Goal: Task Accomplishment & Management: Manage account settings

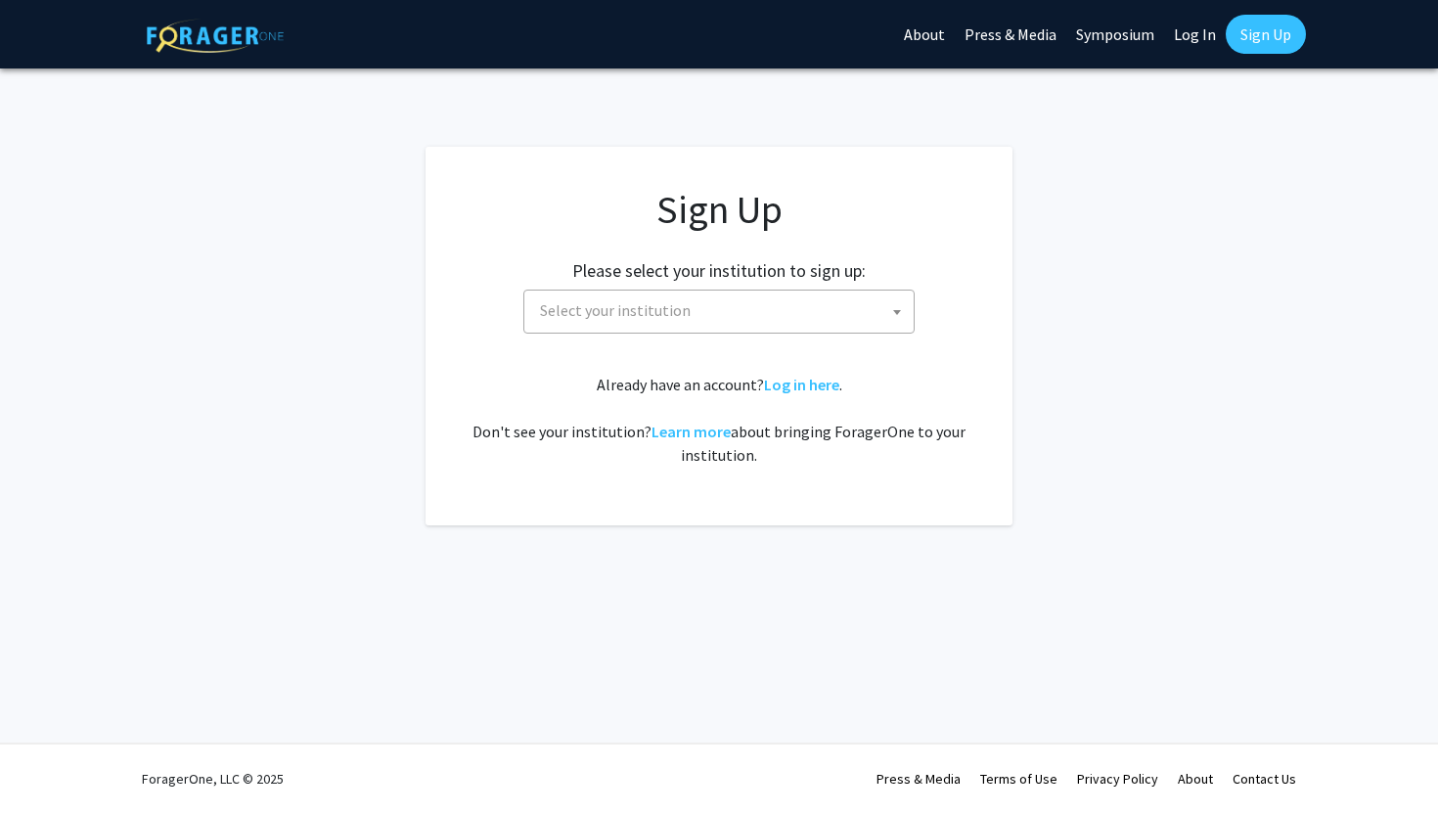
click at [797, 311] on span "Select your institution" at bounding box center [723, 311] width 382 height 40
type input "j"
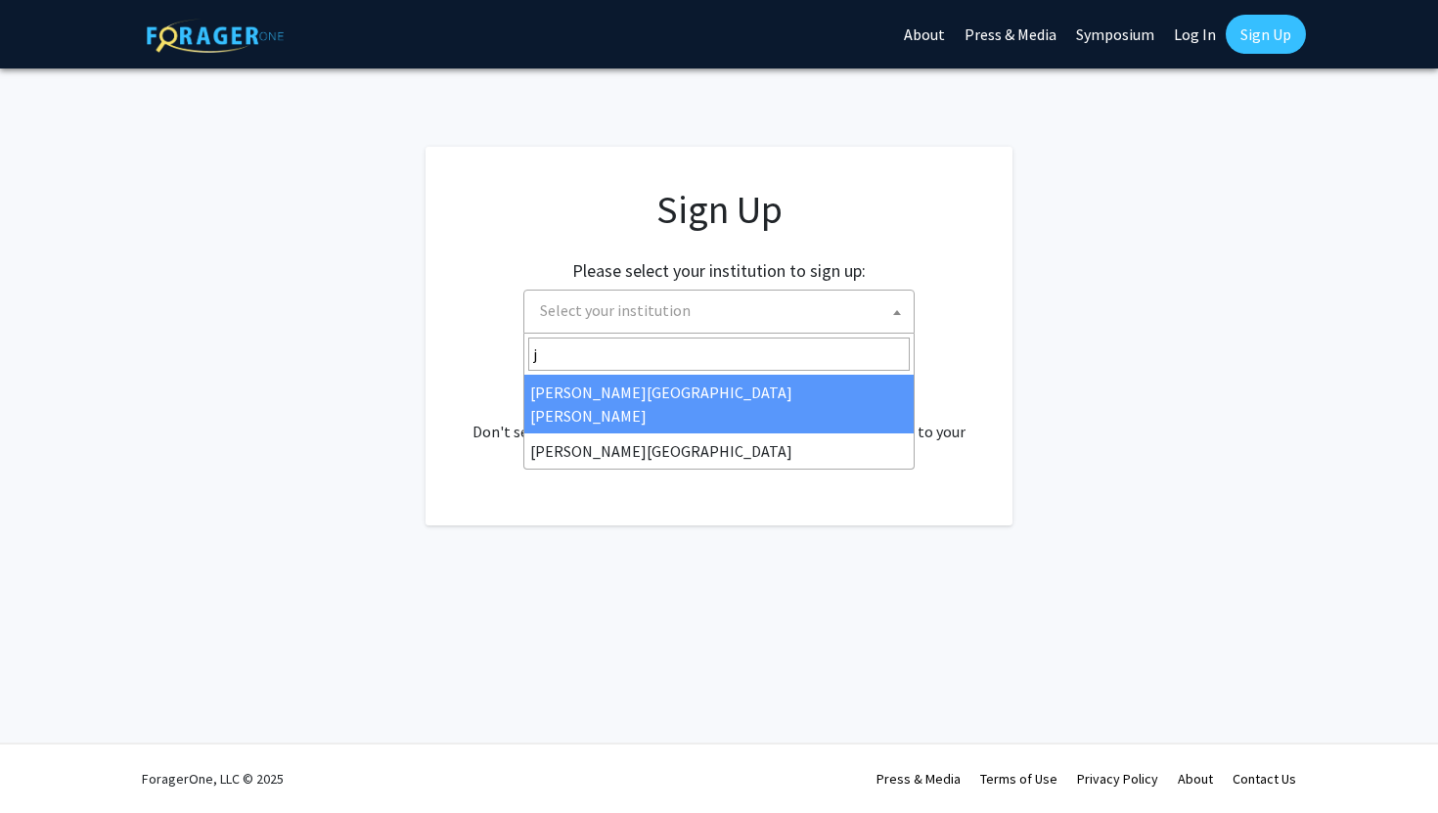
select select "1"
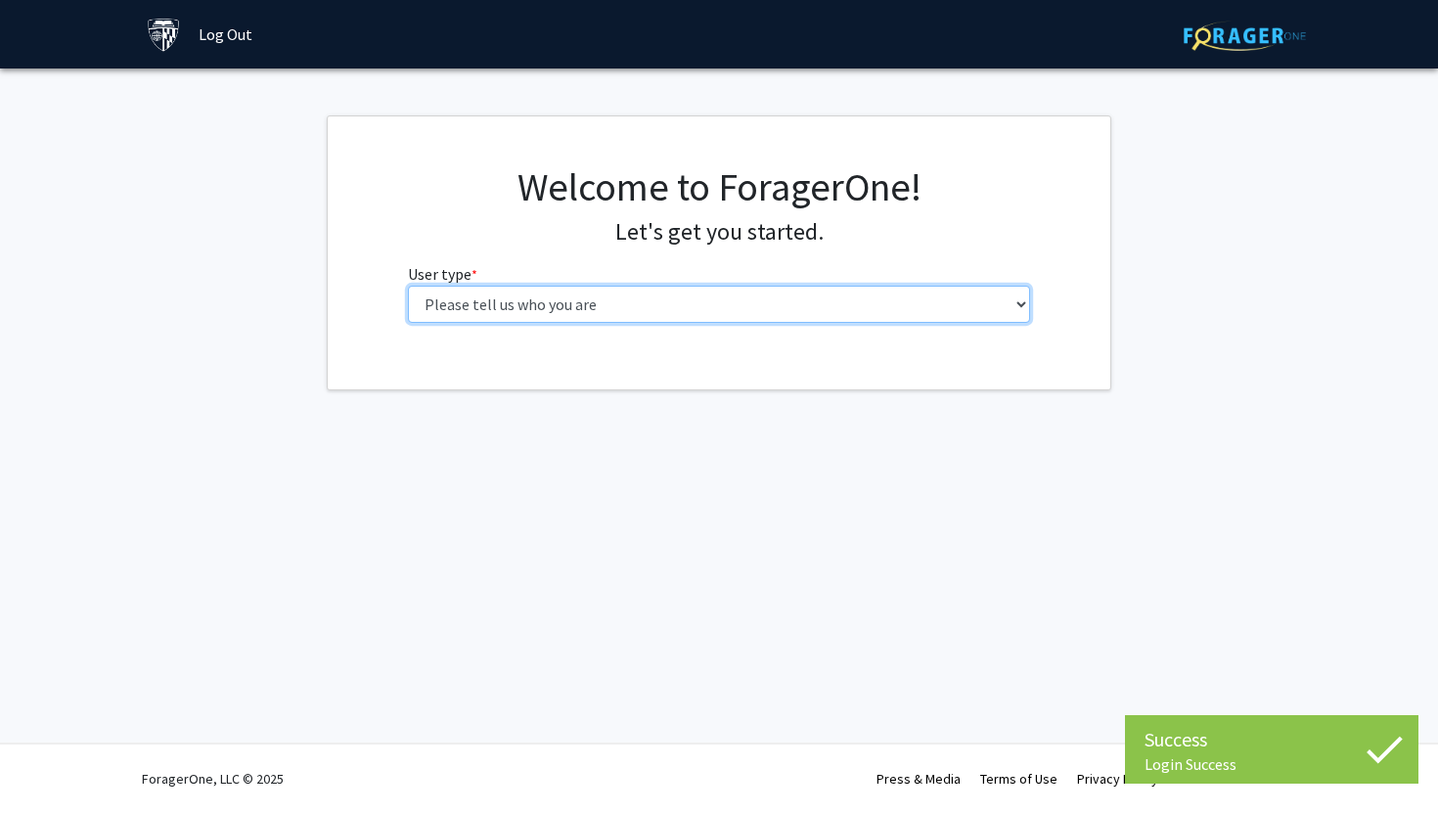
click at [840, 311] on select "Please tell us who you are Undergraduate Student Master's Student Doctoral Cand…" at bounding box center [719, 304] width 623 height 37
select select "2: masters"
click at [408, 286] on select "Please tell us who you are Undergraduate Student Master's Student Doctoral Cand…" at bounding box center [719, 304] width 623 height 37
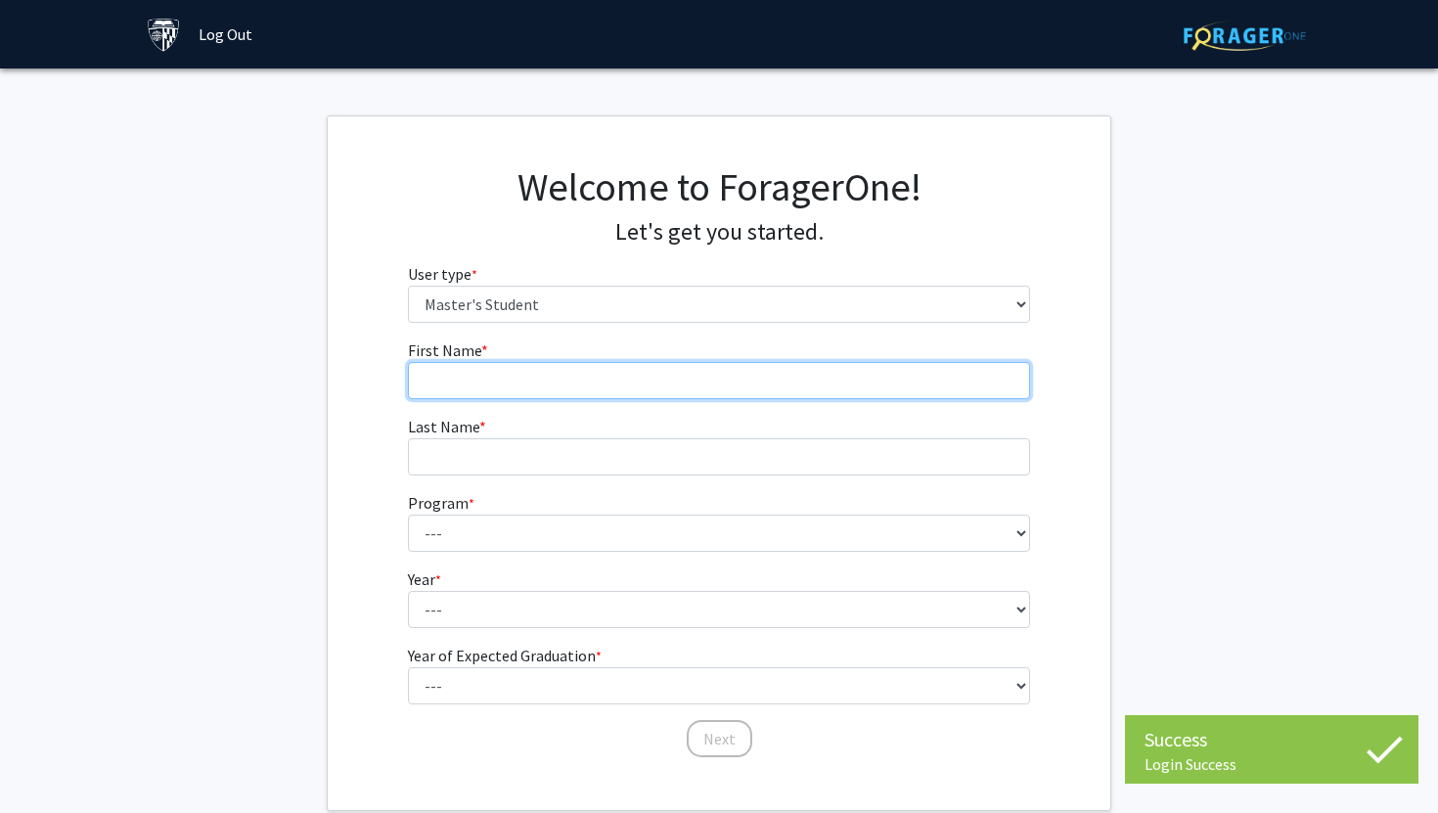
click at [639, 392] on input "First Name * required" at bounding box center [719, 380] width 623 height 37
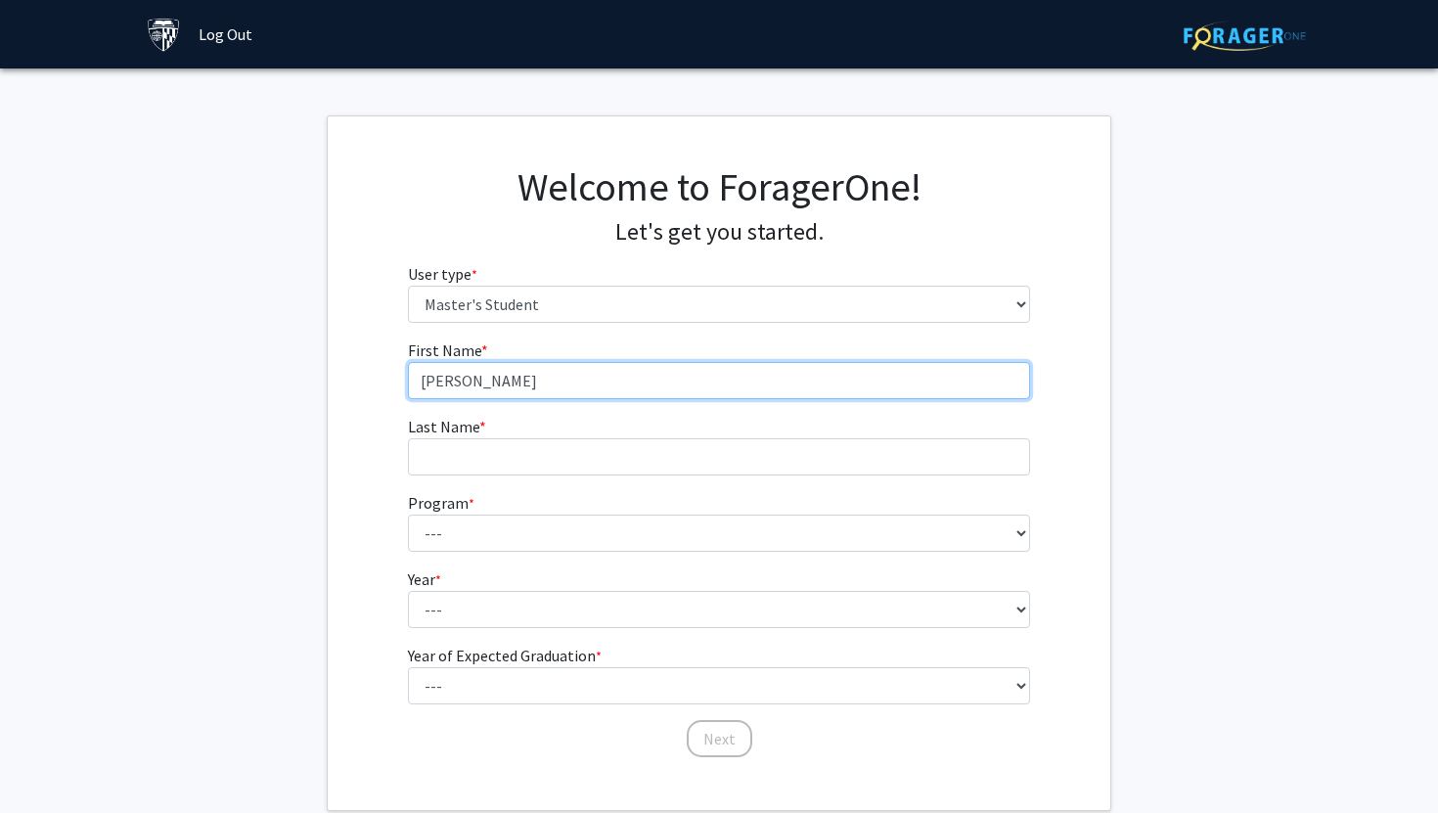
type input "[PERSON_NAME]"
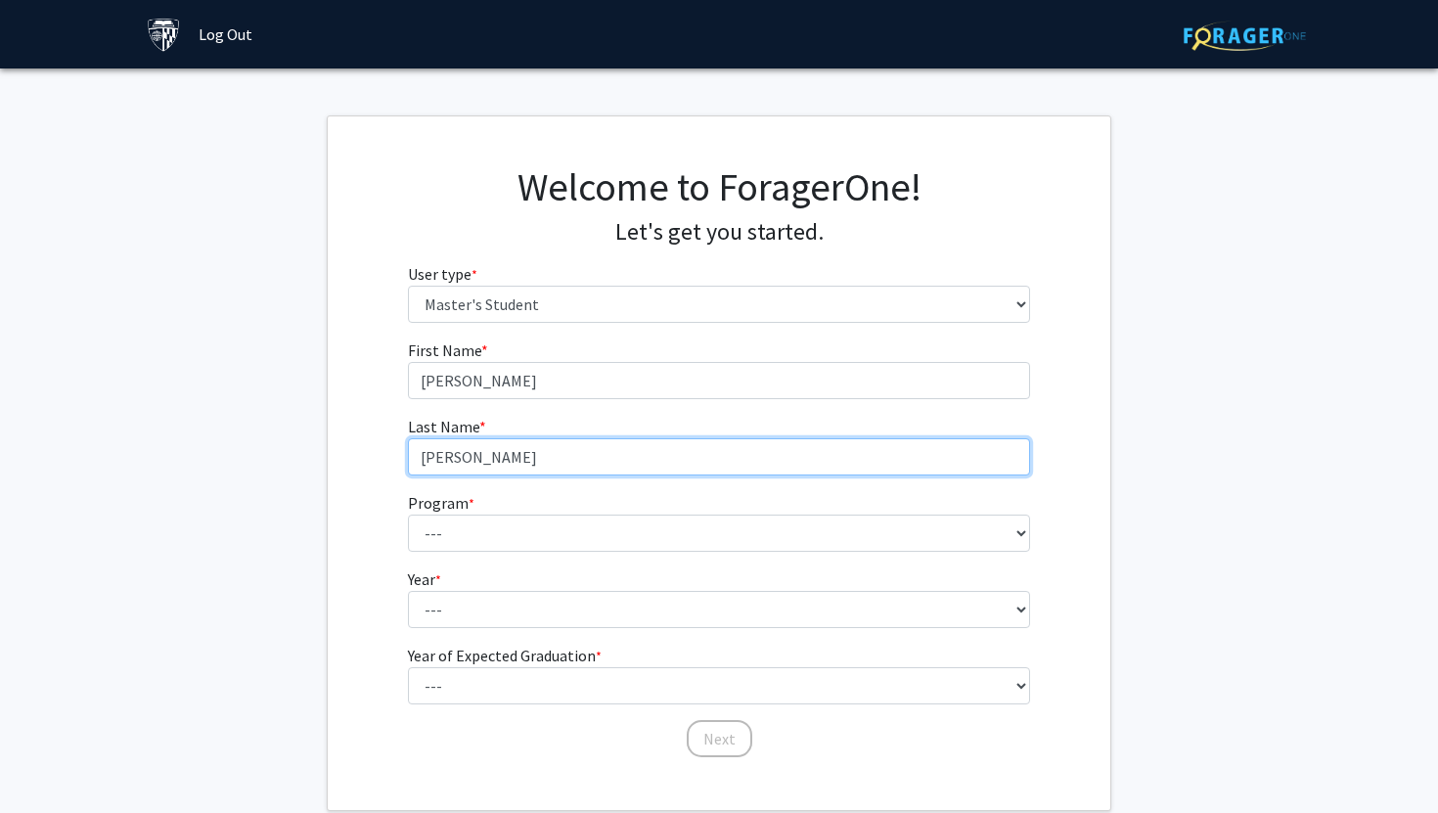
type input "[PERSON_NAME]"
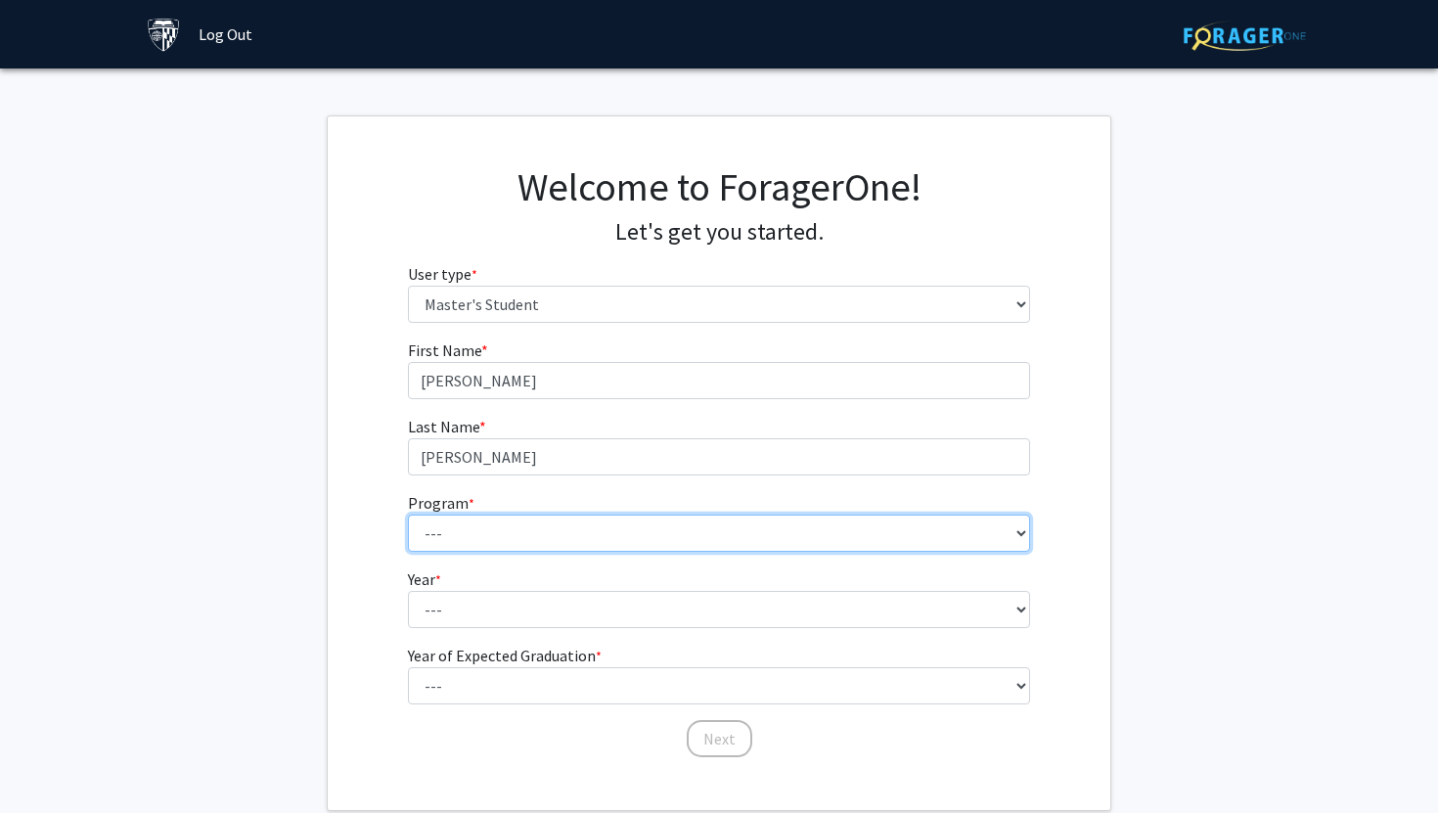
click at [748, 540] on select "--- Anatomy Education Applied and Computational Mathematics Applied Biomedical …" at bounding box center [719, 533] width 623 height 37
select select "97: 82"
click at [408, 515] on select "--- Anatomy Education Applied and Computational Mathematics Applied Biomedical …" at bounding box center [719, 533] width 623 height 37
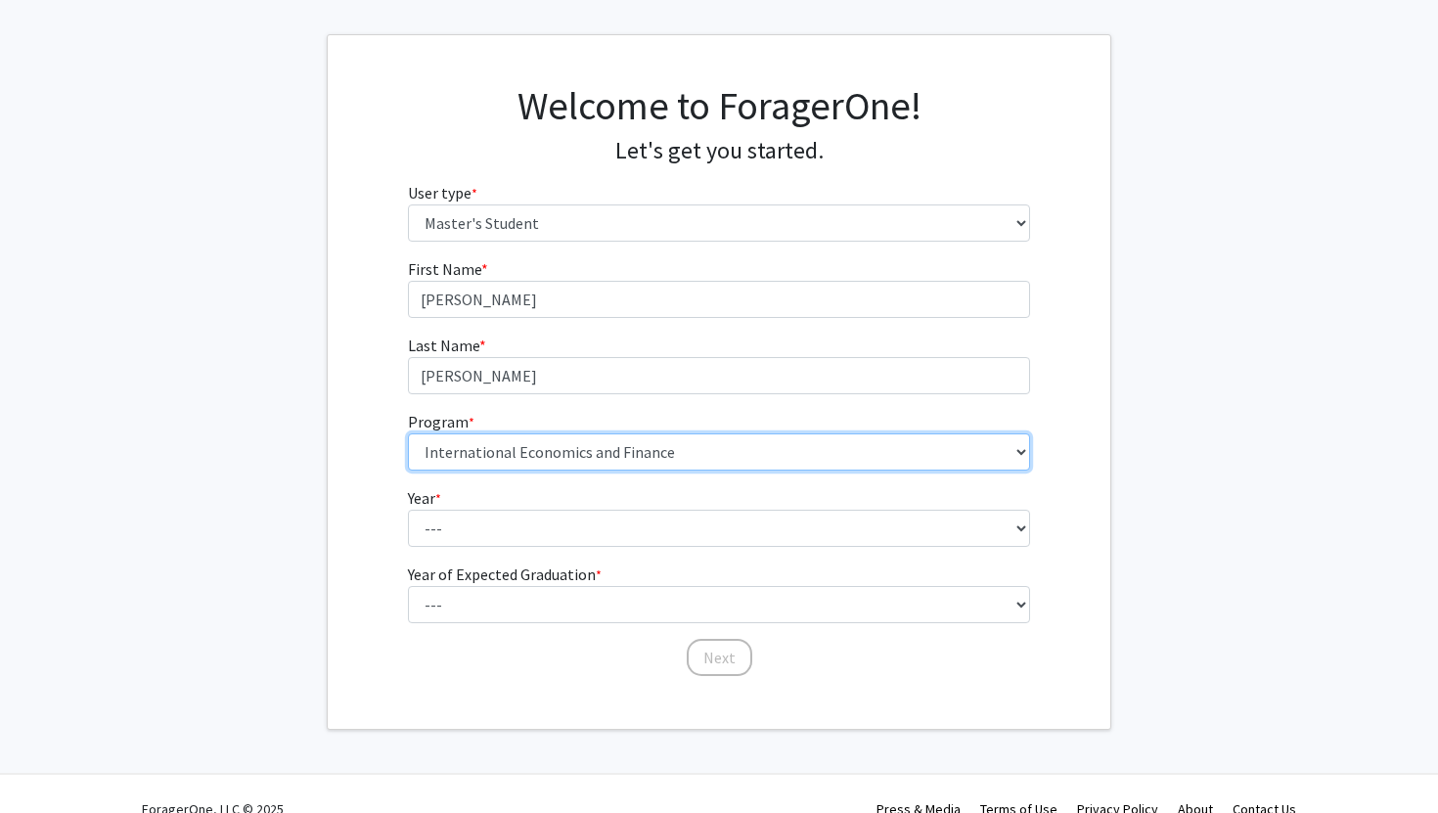
scroll to position [87, 0]
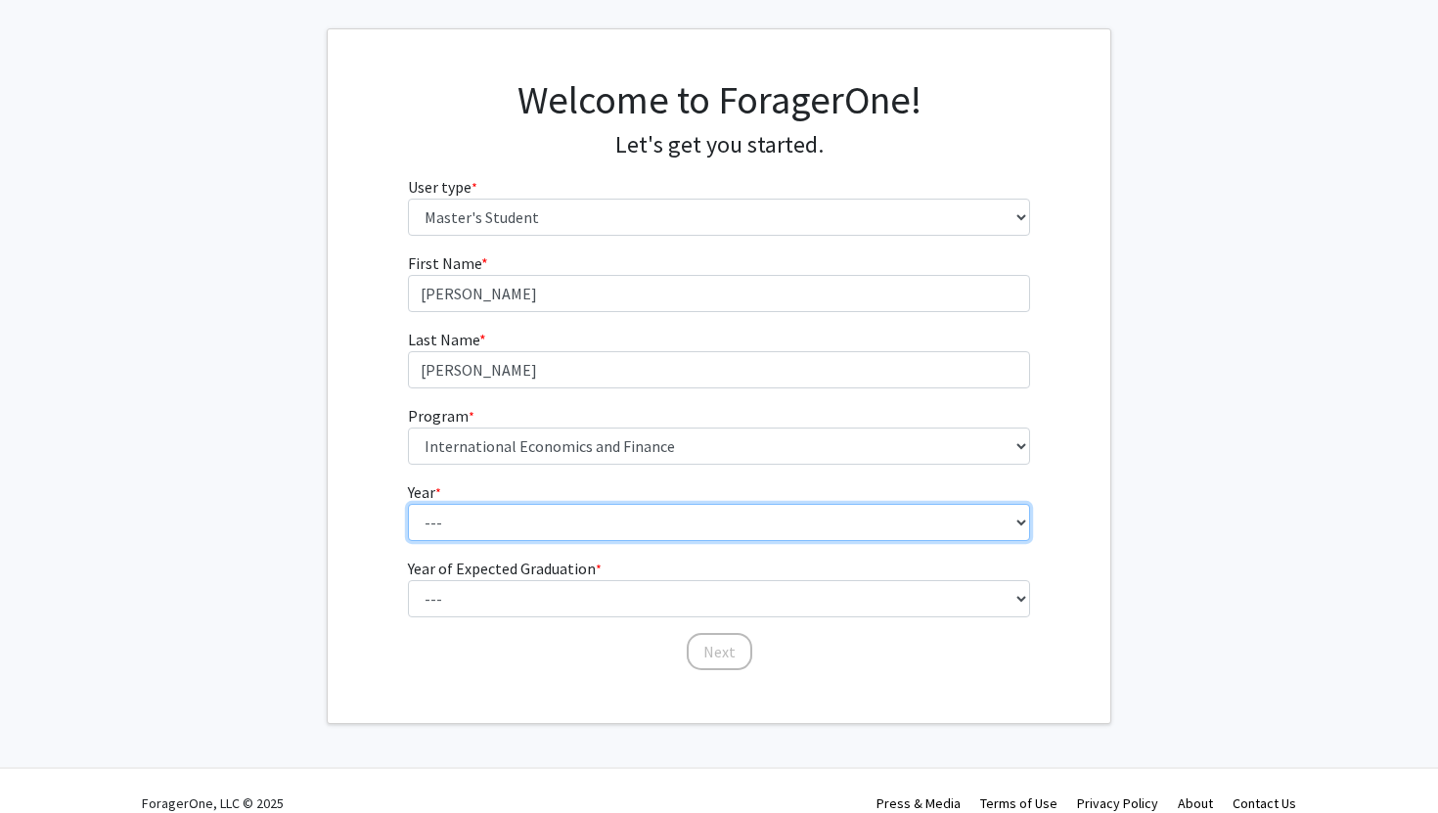
click at [614, 525] on select "--- First Year Second Year" at bounding box center [719, 522] width 623 height 37
select select "2: second_year"
click at [408, 504] on select "--- First Year Second Year" at bounding box center [719, 522] width 623 height 37
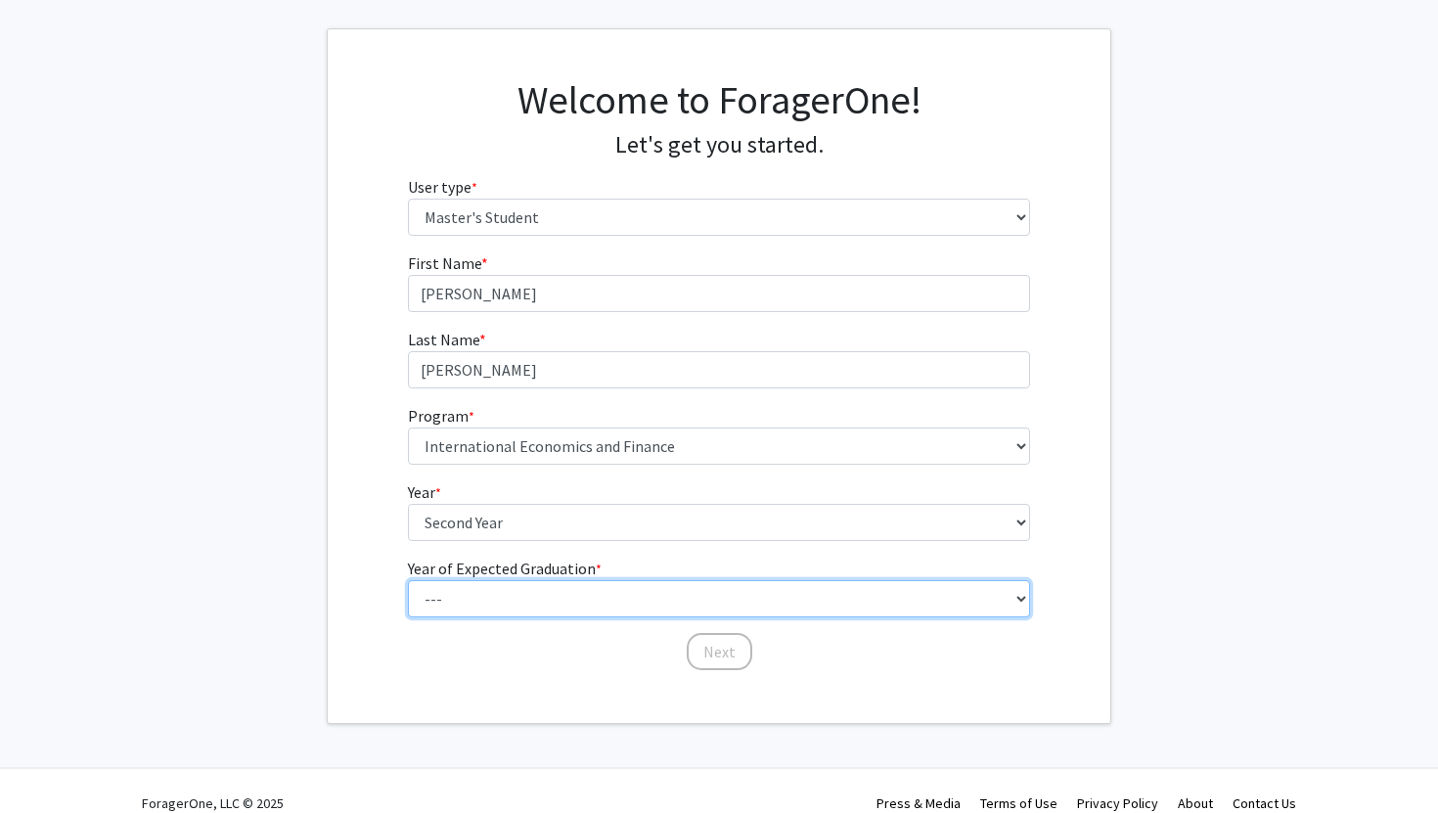
click at [570, 594] on select "--- 2025 2026 2027 2028 2029 2030 2031 2032 2033 2034" at bounding box center [719, 598] width 623 height 37
select select "2: 2026"
click at [408, 580] on select "--- 2025 2026 2027 2028 2029 2030 2031 2032 2033 2034" at bounding box center [719, 598] width 623 height 37
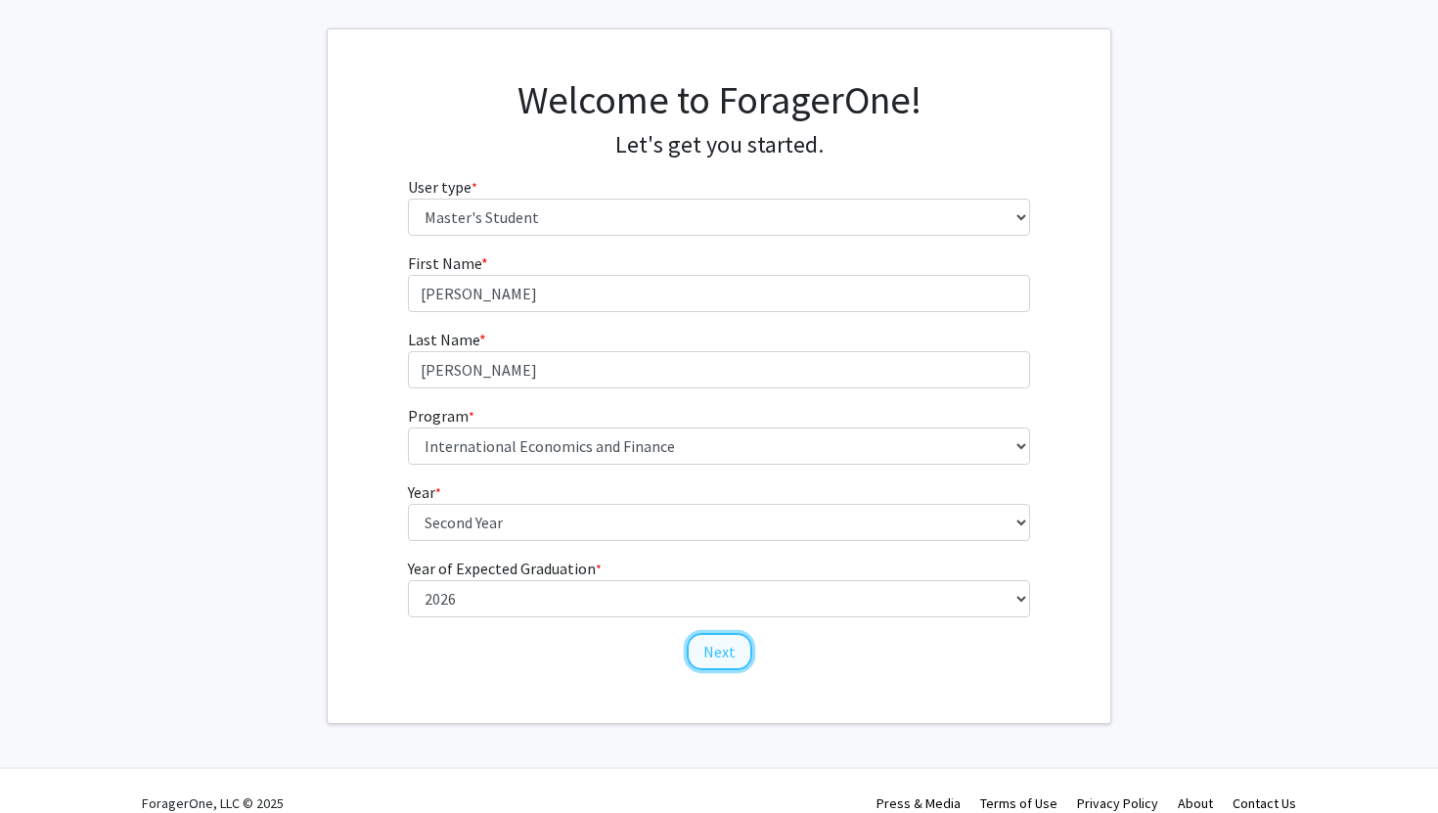
click at [713, 649] on button "Next" at bounding box center [720, 651] width 66 height 37
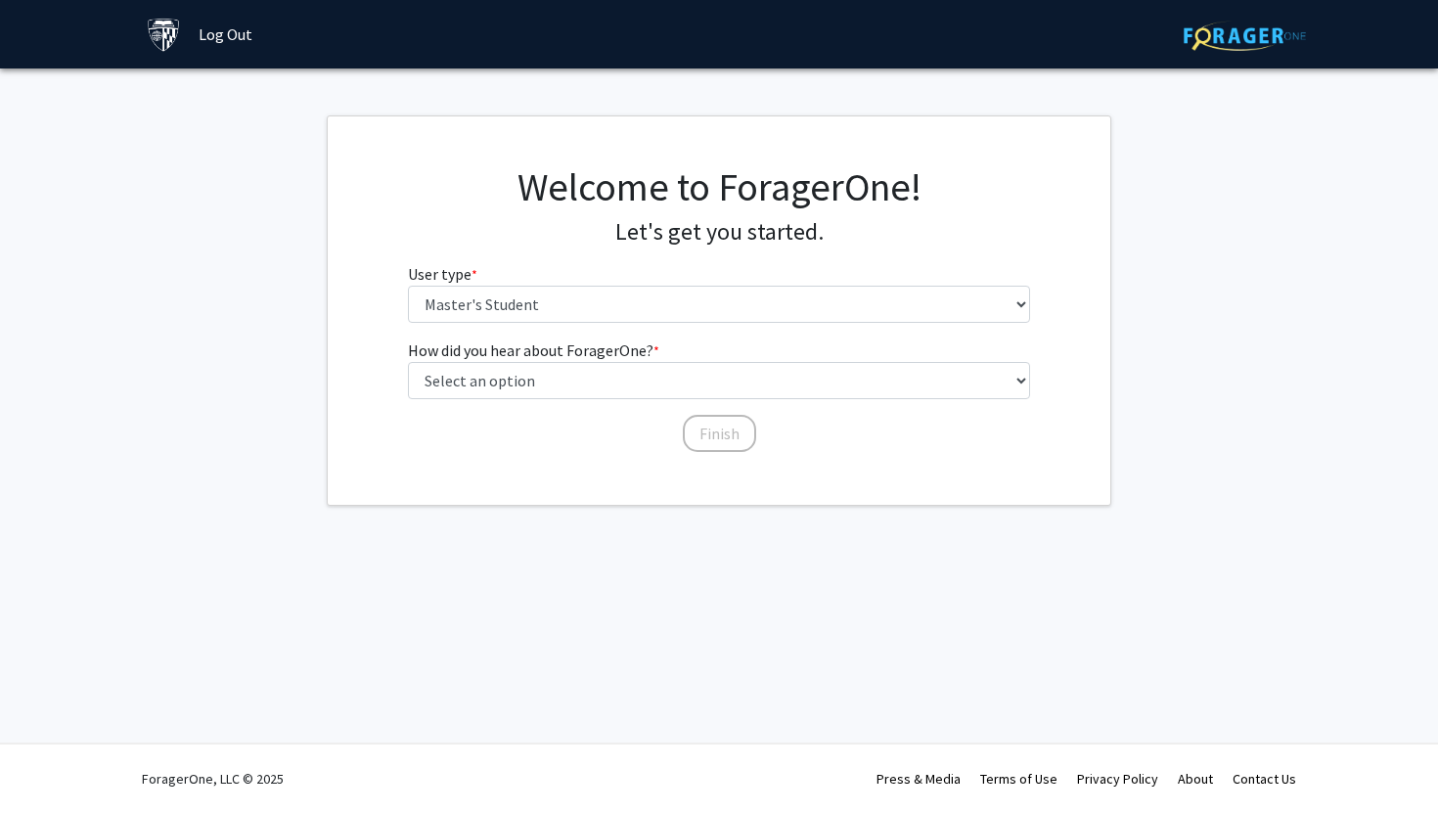
click at [690, 400] on div "How did you hear about ForagerOne? * required Select an option Peer/student rec…" at bounding box center [719, 387] width 623 height 96
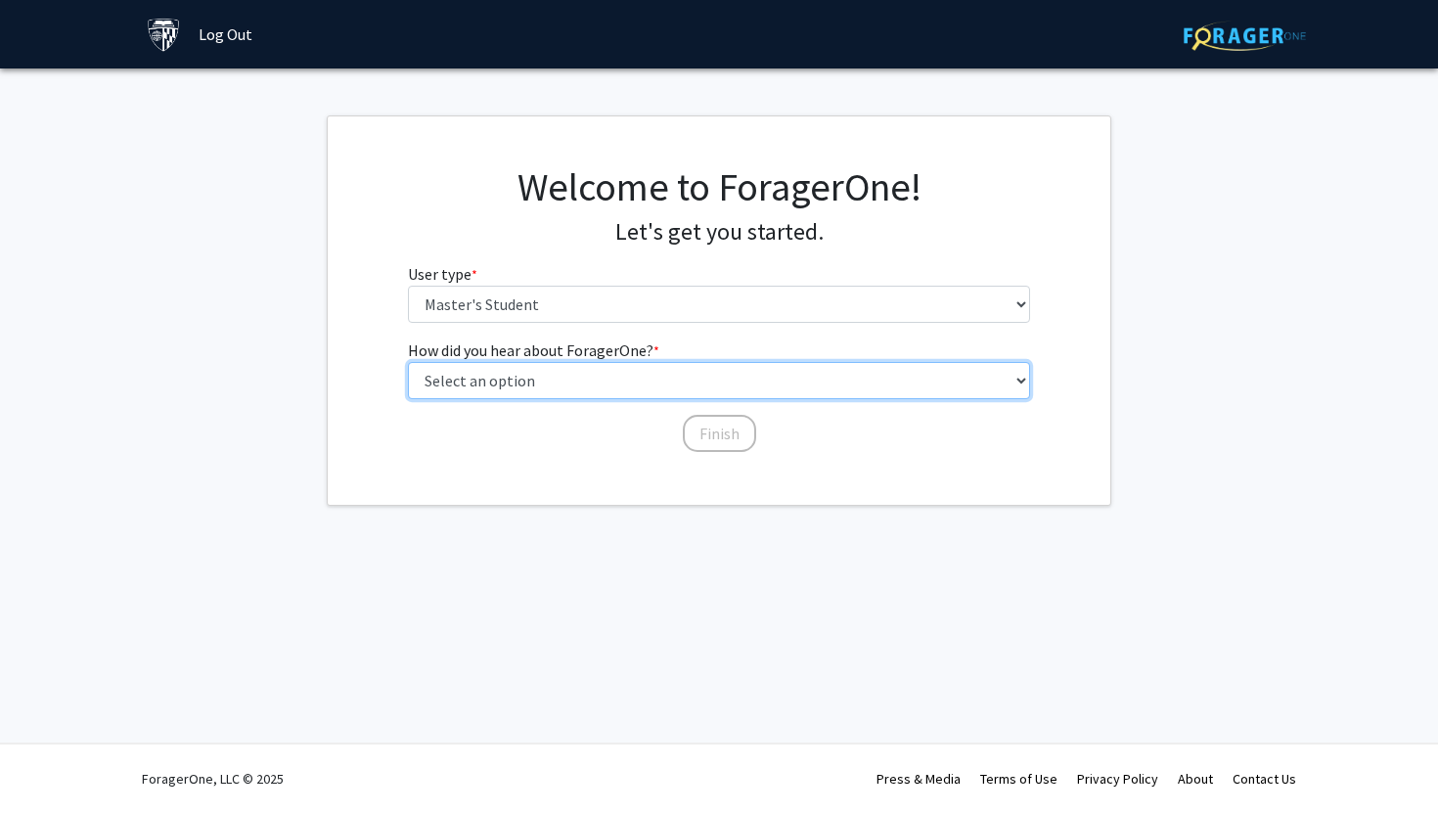
click at [630, 368] on select "Select an option Peer/student recommendation Faculty/staff recommendation Unive…" at bounding box center [719, 380] width 623 height 37
click at [408, 362] on select "Select an option Peer/student recommendation Faculty/staff recommendation Unive…" at bounding box center [719, 380] width 623 height 37
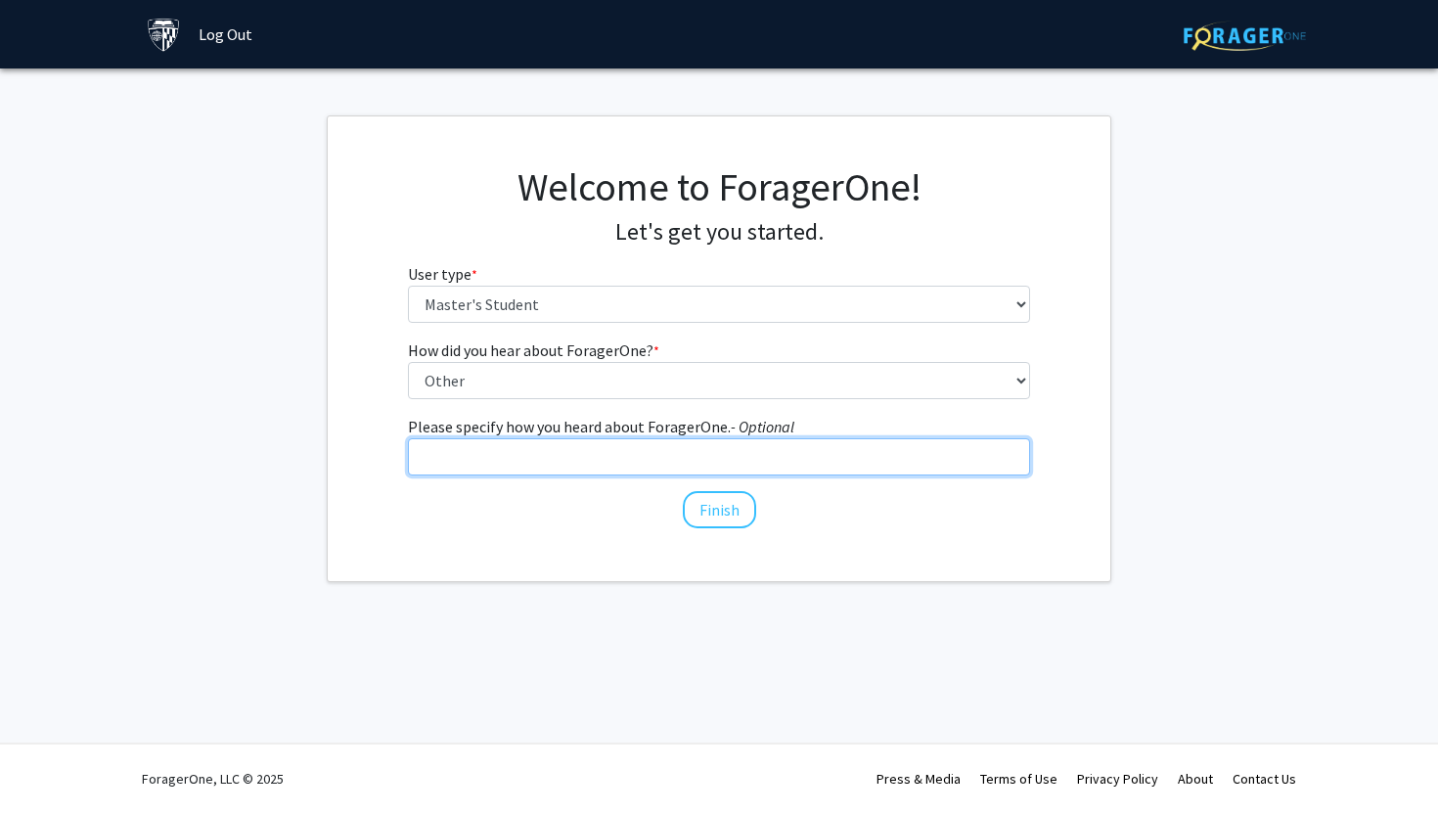
click at [640, 459] on input "Please specify how you heard about ForagerOne. - Optional" at bounding box center [719, 456] width 623 height 37
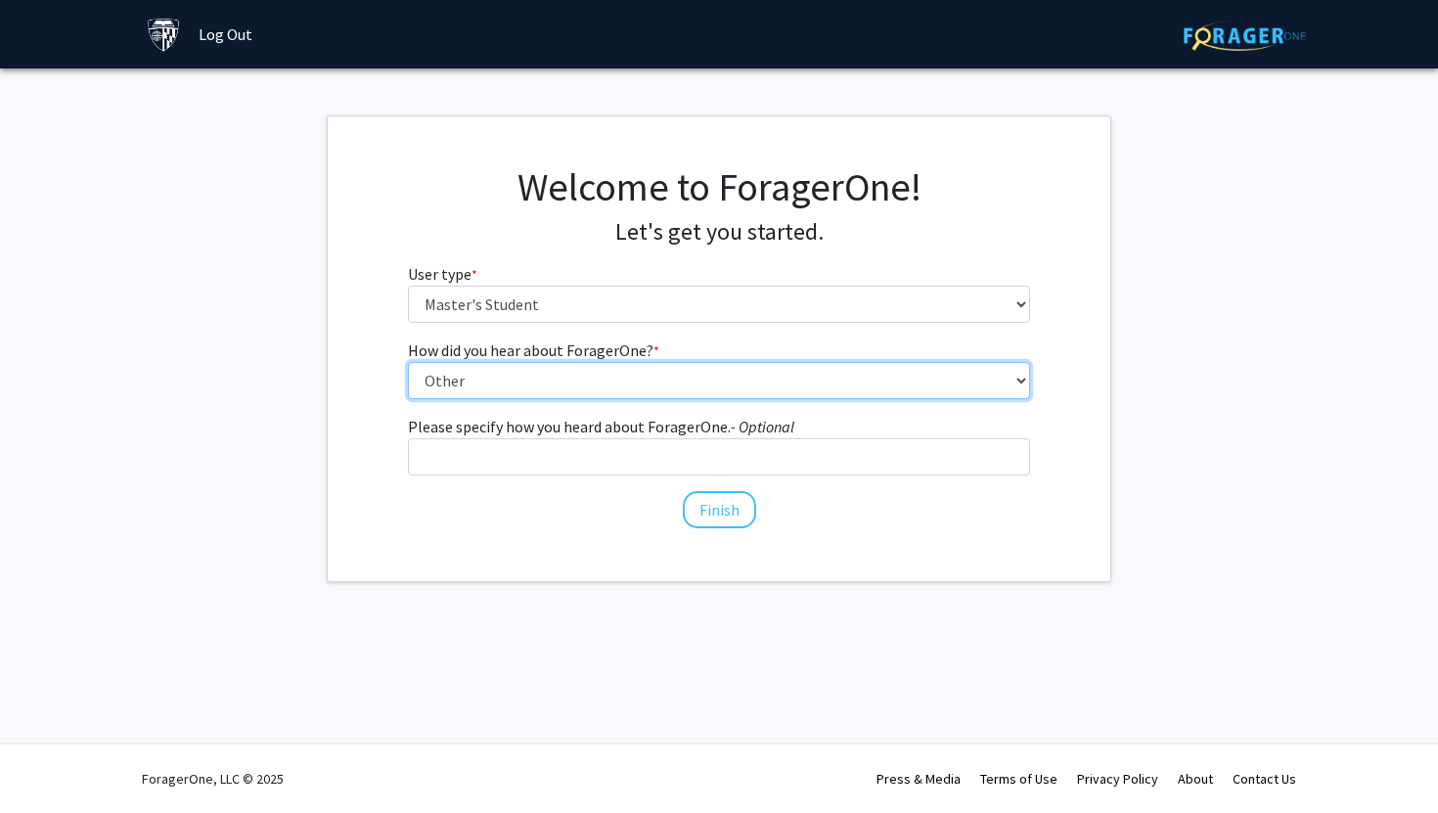
click at [551, 373] on select "Select an option Peer/student recommendation Faculty/staff recommendation Unive…" at bounding box center [719, 380] width 623 height 37
select select "3: university_website"
click at [408, 362] on select "Select an option Peer/student recommendation Faculty/staff recommendation Unive…" at bounding box center [719, 380] width 623 height 37
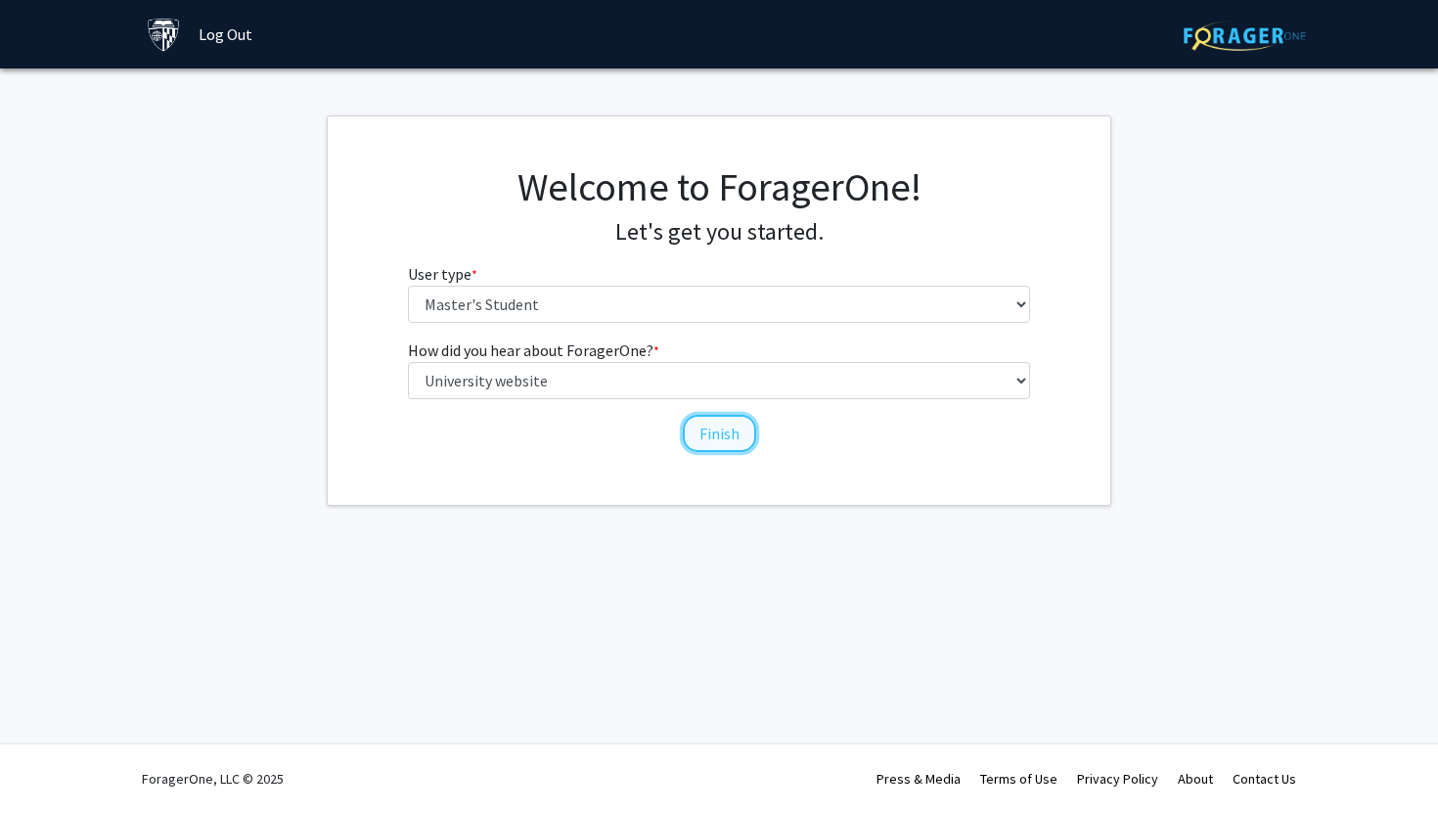
click at [701, 432] on button "Finish" at bounding box center [719, 433] width 73 height 37
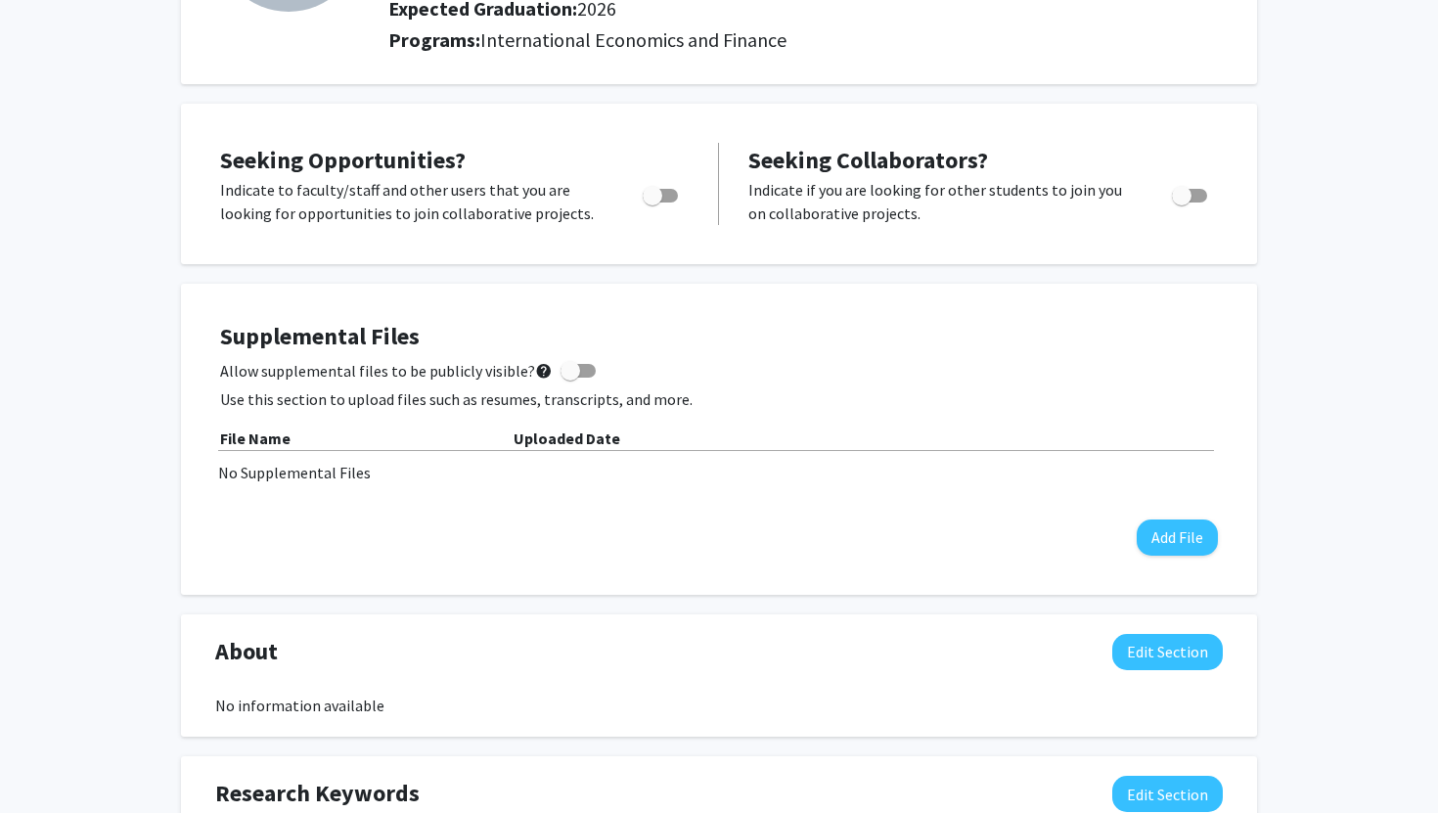
scroll to position [296, 0]
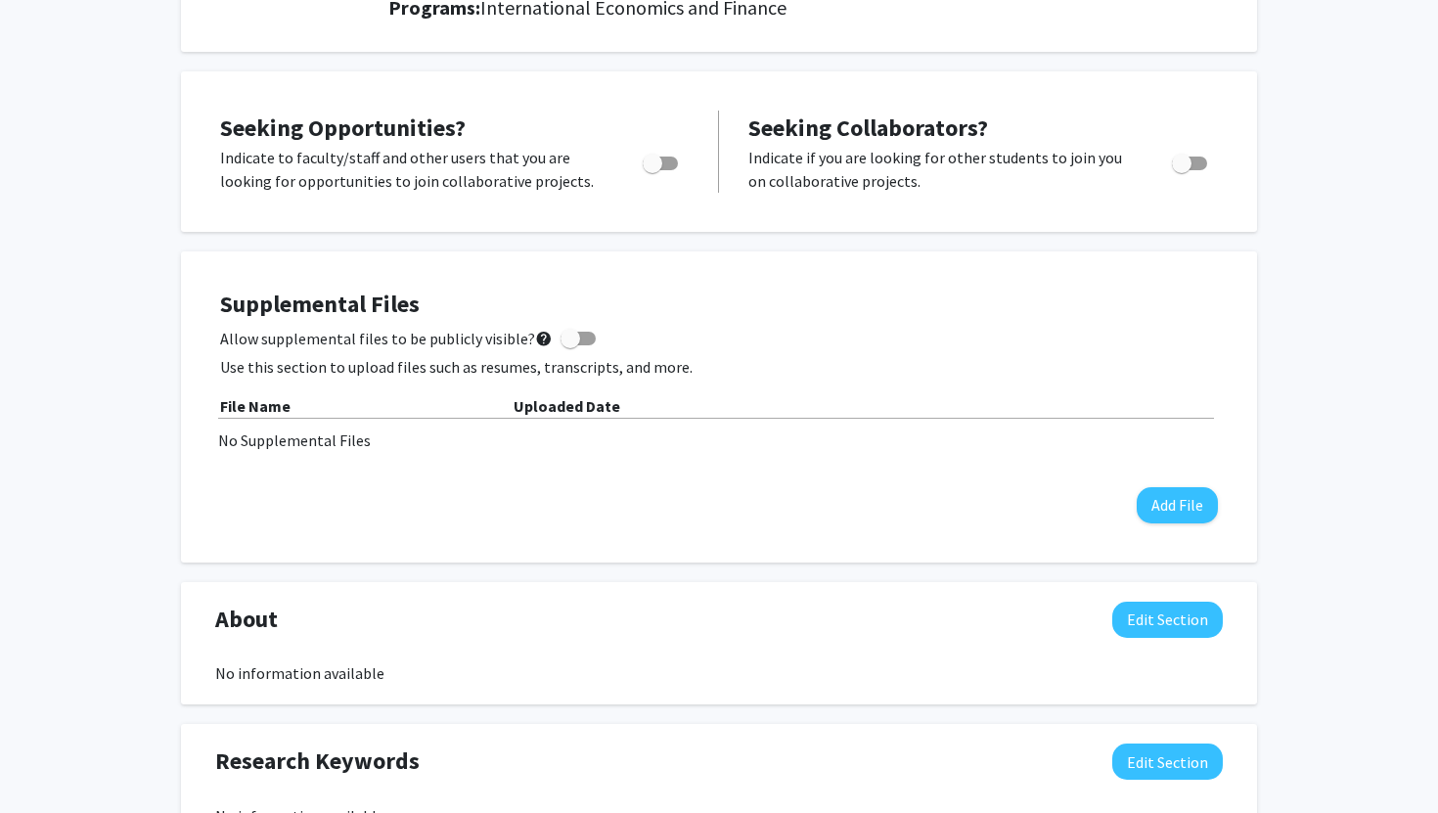
click at [671, 158] on span "Toggle" at bounding box center [660, 164] width 35 height 14
click at [653, 170] on input "Are you actively seeking opportunities?" at bounding box center [652, 170] width 1 height 1
checkbox input "true"
click at [1193, 160] on span "Toggle" at bounding box center [1189, 164] width 35 height 14
click at [1182, 170] on input "Would you like to receive other student requests to work with you?" at bounding box center [1181, 170] width 1 height 1
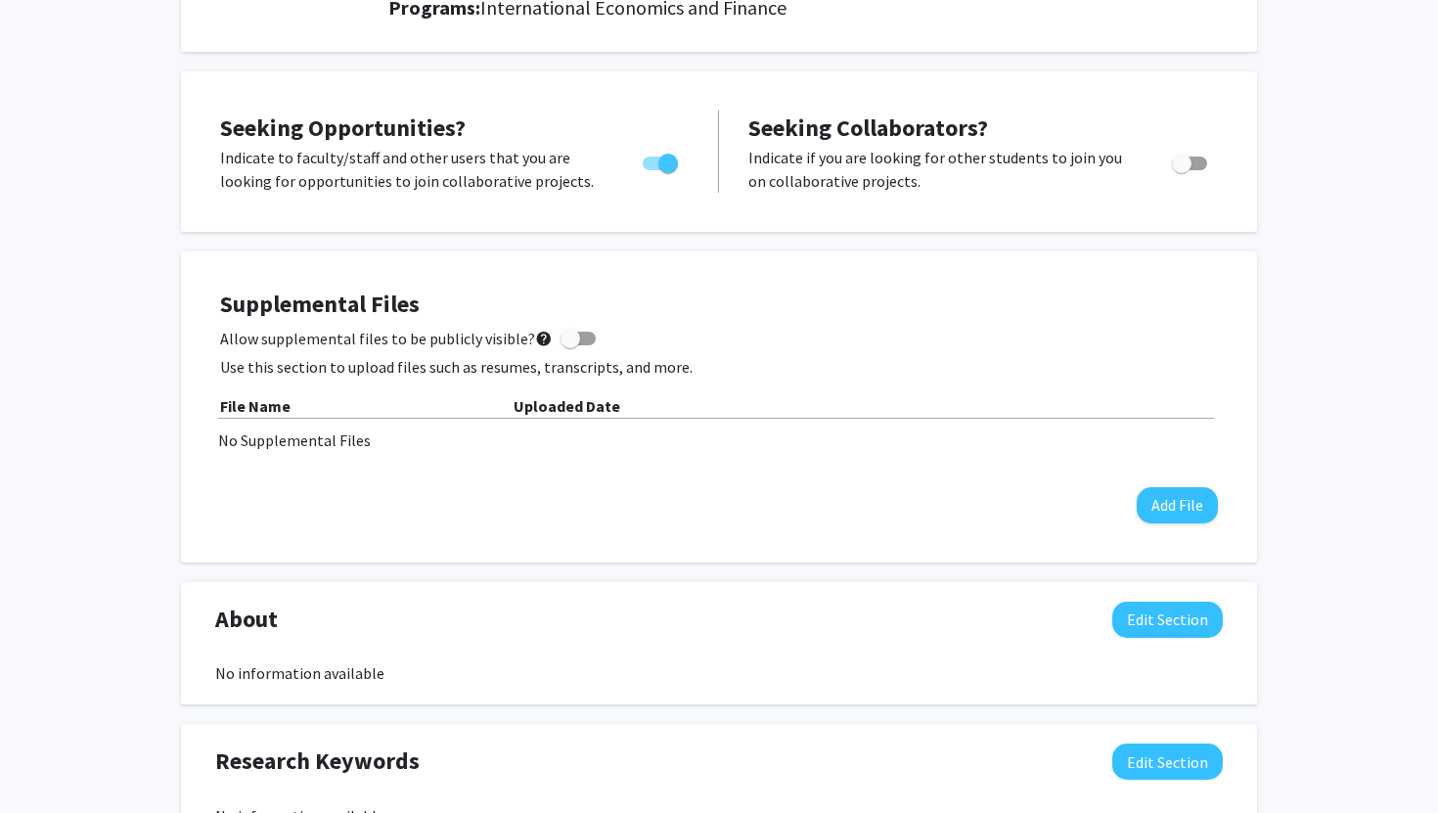
checkbox input "true"
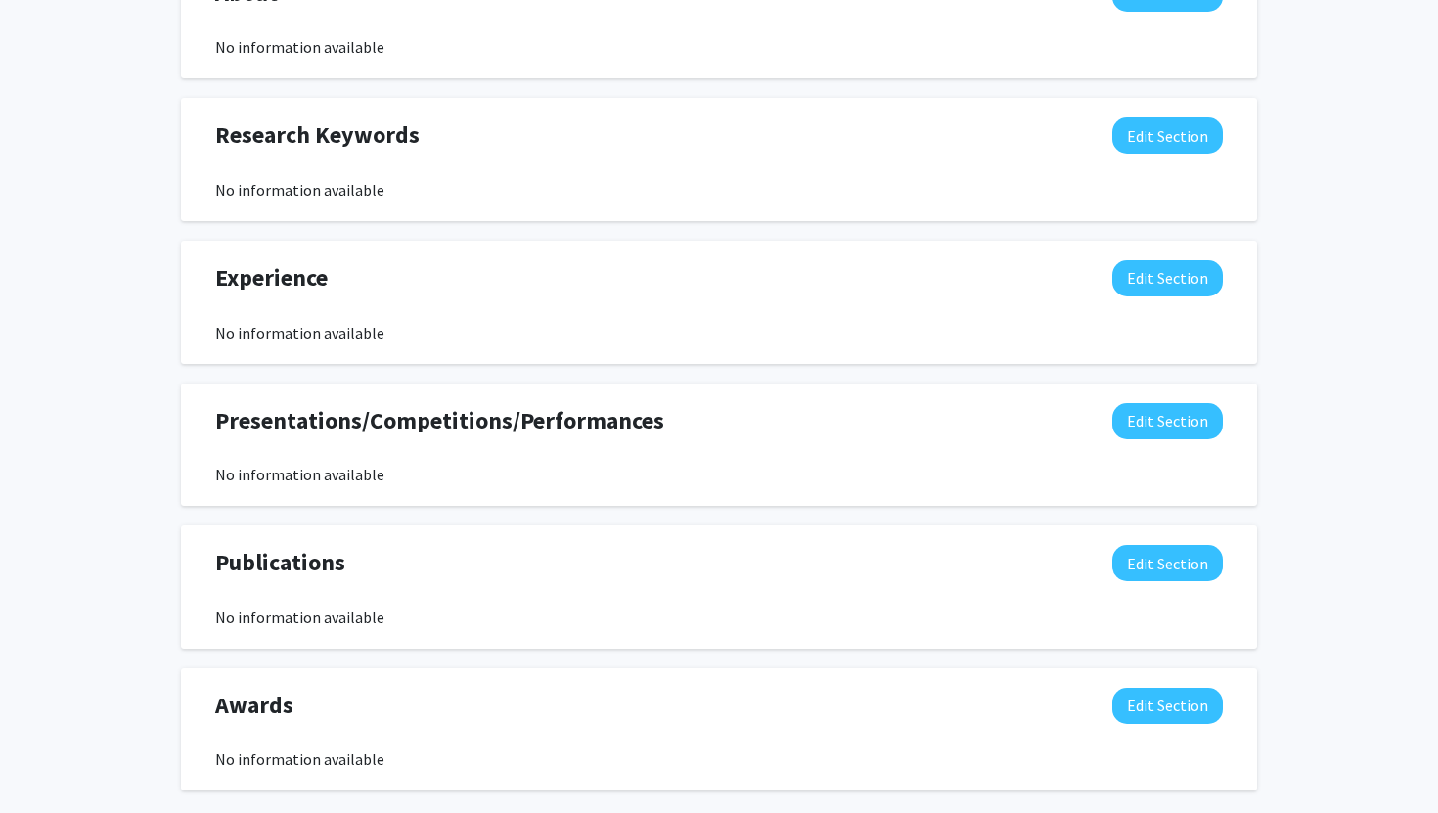
scroll to position [927, 0]
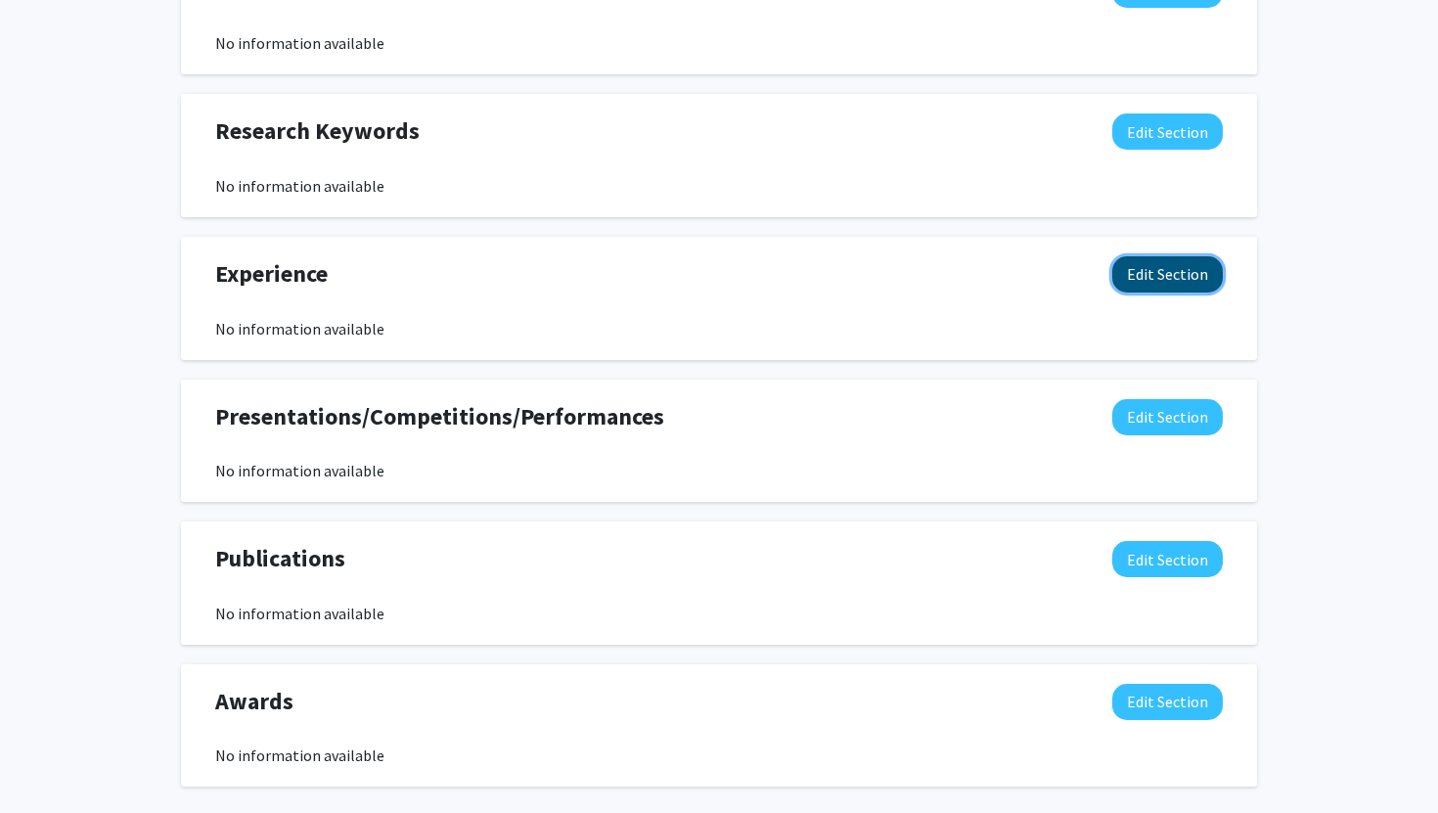
click at [1169, 284] on button "Edit Section" at bounding box center [1168, 274] width 111 height 36
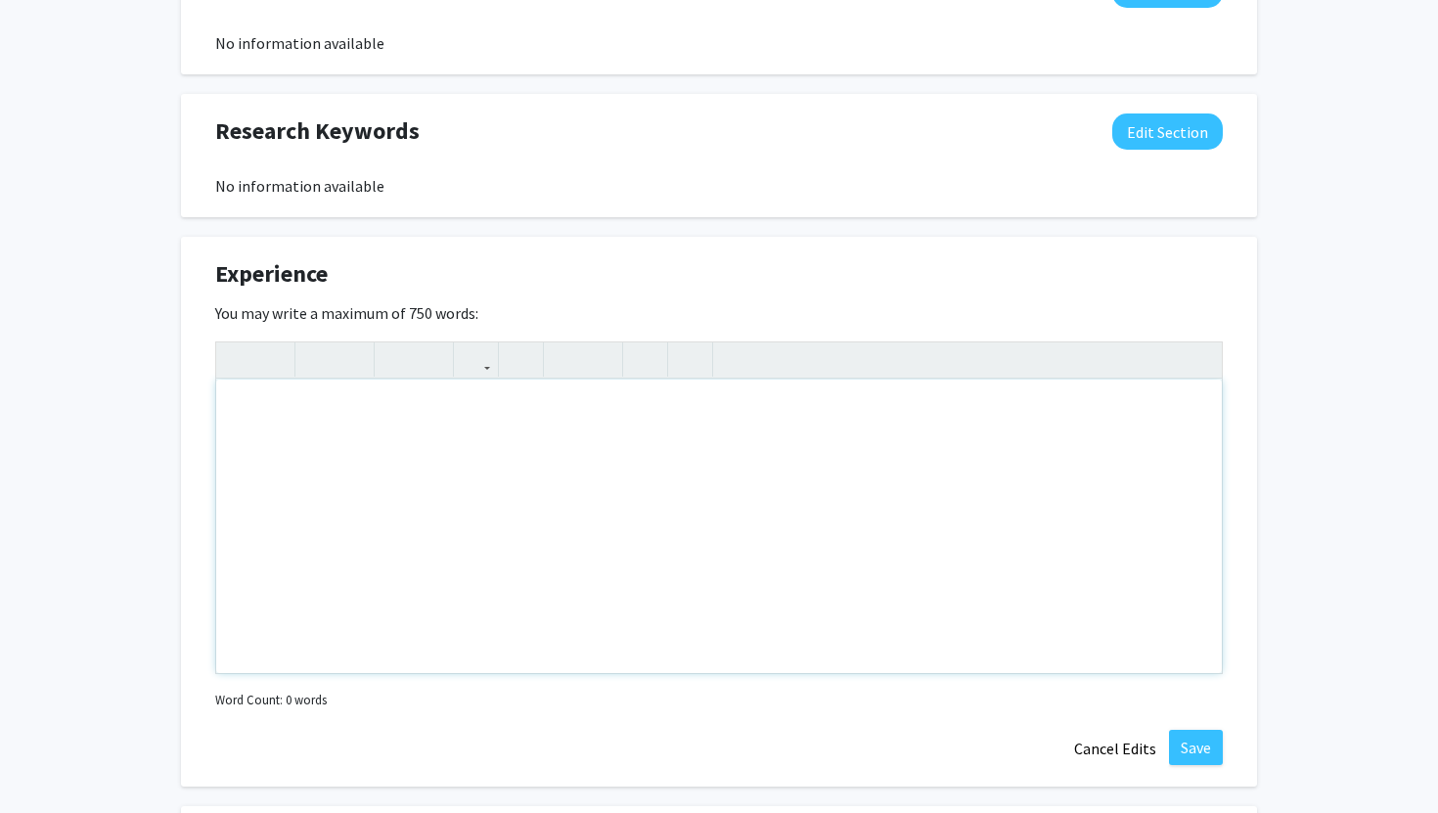
click at [623, 451] on div "Note to users with screen readers: Please deactivate our accessibility plugin f…" at bounding box center [719, 527] width 1006 height 294
click at [747, 407] on div "Over nine years of central banking experience in economic policymaking, finanic…" at bounding box center [719, 527] width 1006 height 294
click at [734, 413] on div "Over nine years of central banking experience in economic policymaking, finanic…" at bounding box center [719, 527] width 1006 height 294
click at [744, 414] on div "Over nine years of central banking experience in economic policymaking, finanic…" at bounding box center [719, 527] width 1006 height 294
click at [754, 415] on div "Over nine years of central banking experience in economic policymaking, finanic…" at bounding box center [719, 527] width 1006 height 294
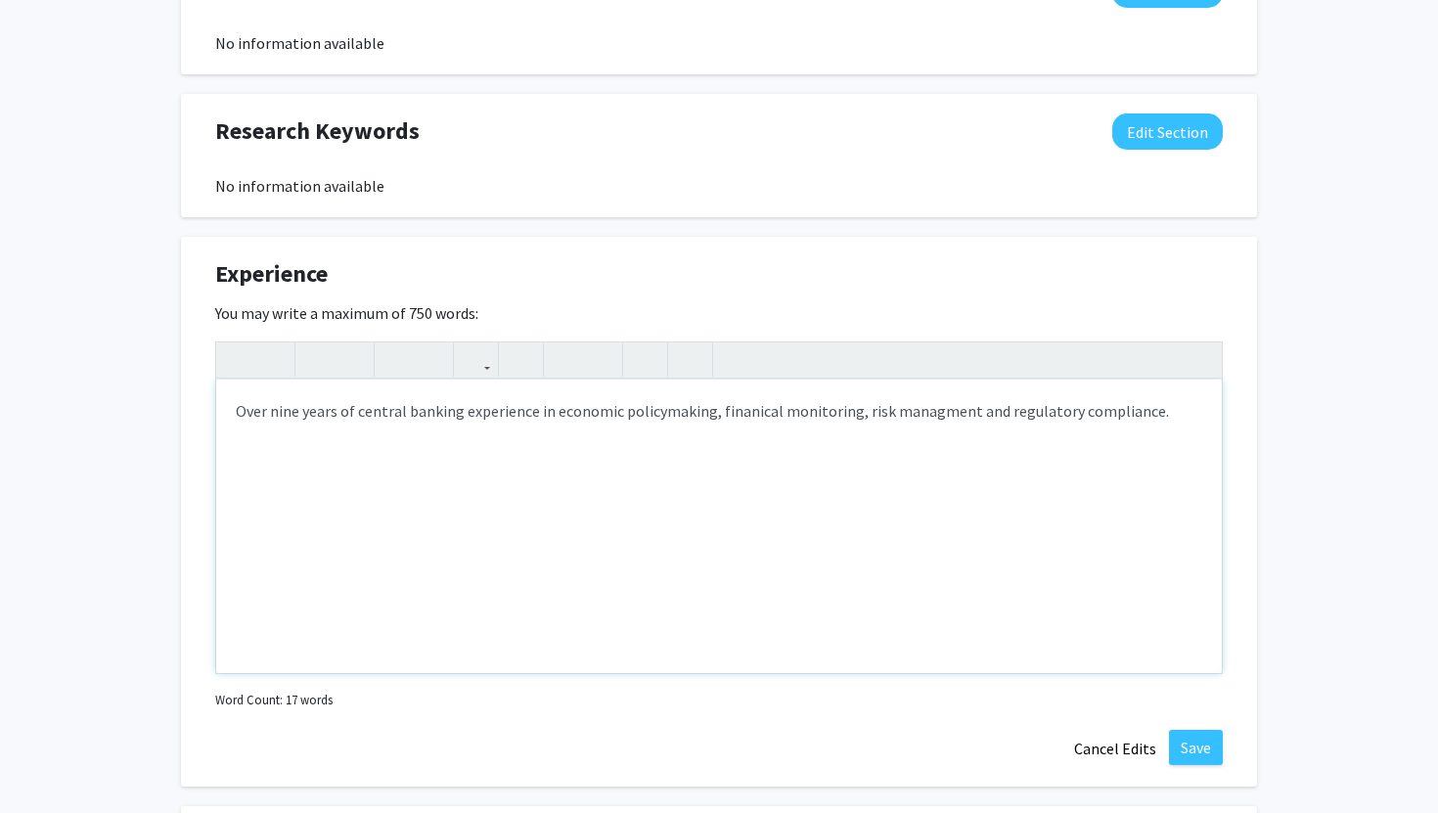
click at [754, 415] on div "Over nine years of central banking experience in economic policymaking, finanic…" at bounding box center [719, 527] width 1006 height 294
click at [915, 413] on div "Over nine years of central banking experience in economic policymaking, financi…" at bounding box center [719, 527] width 1006 height 294
type textarea "Over nine years of central banking experience in economic policymaking, financi…"
click at [1167, 458] on div "Over nine years of central banking experience in economic policymaking, financi…" at bounding box center [719, 527] width 1006 height 294
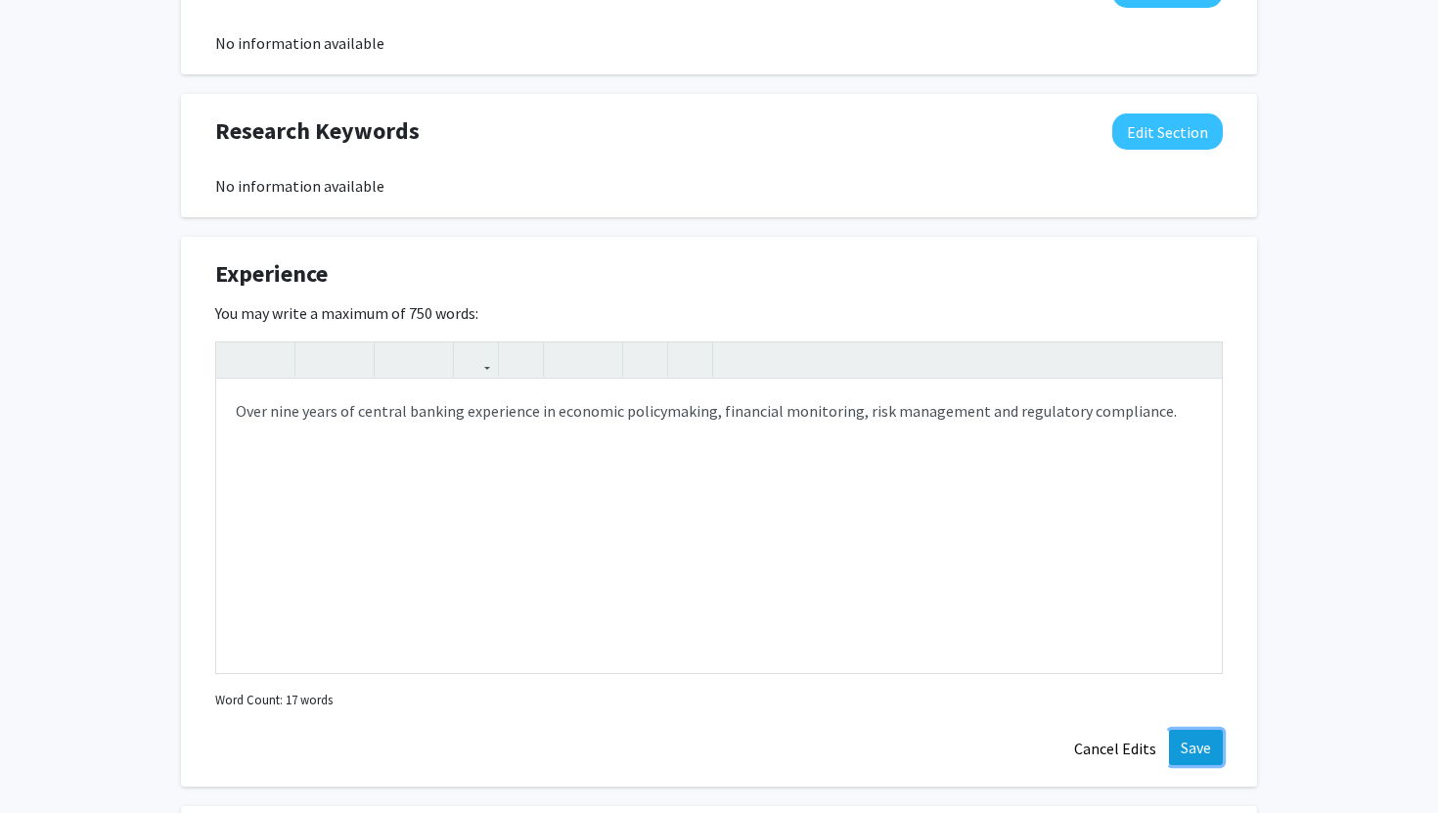
click at [1193, 744] on button "Save" at bounding box center [1196, 747] width 54 height 35
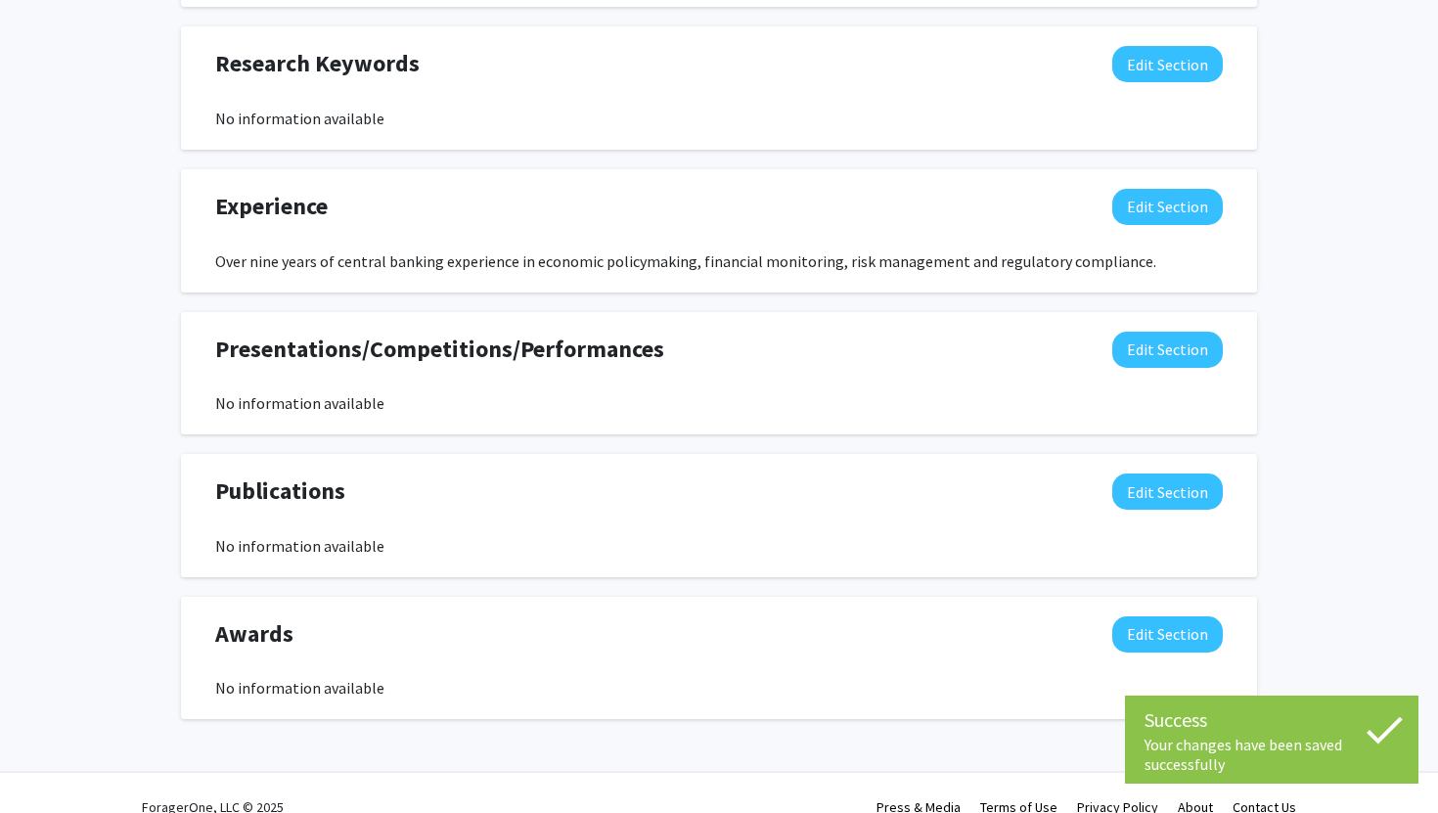
scroll to position [1001, 0]
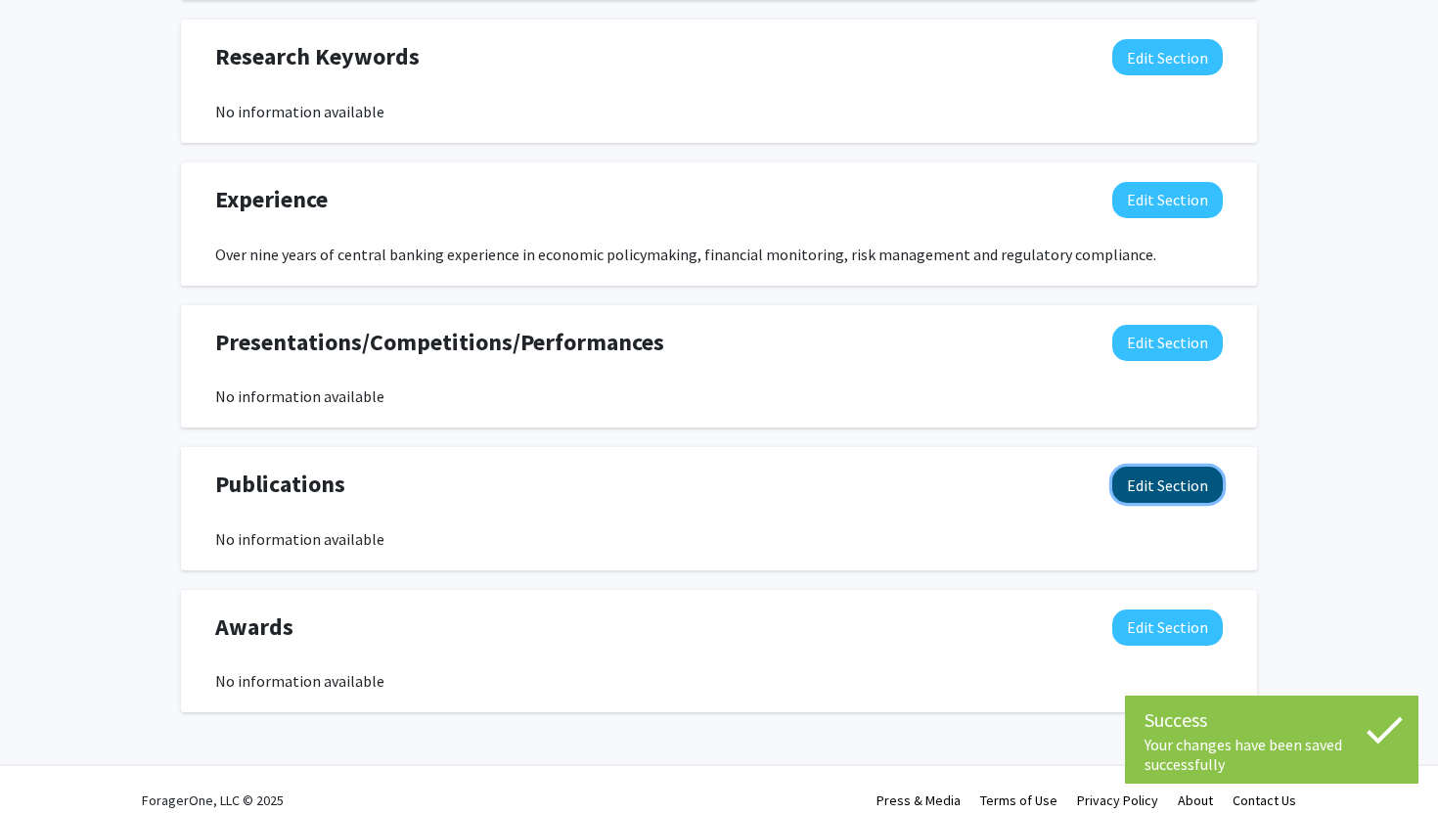
click at [1160, 488] on button "Edit Section" at bounding box center [1168, 485] width 111 height 36
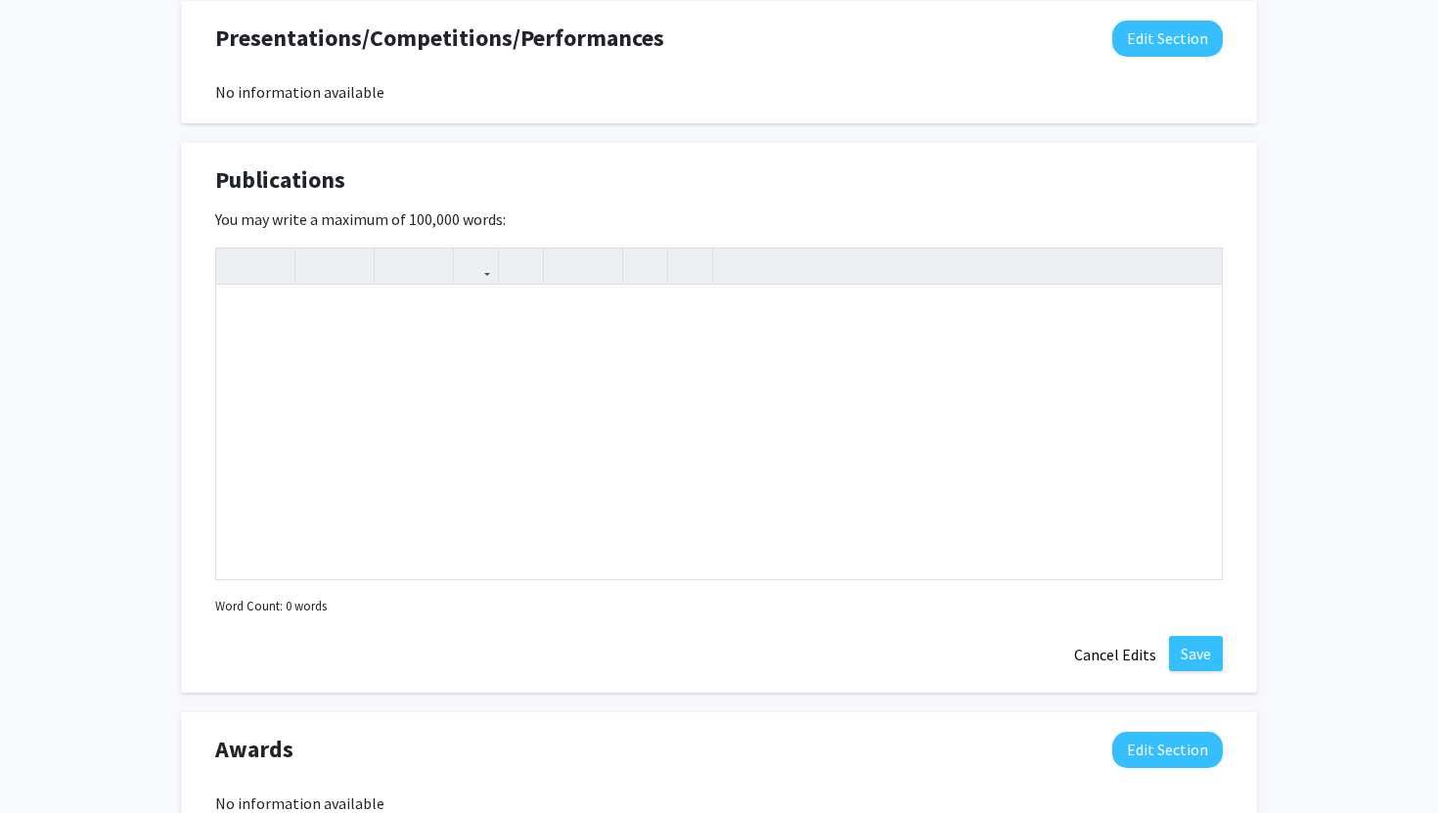
scroll to position [1282, 0]
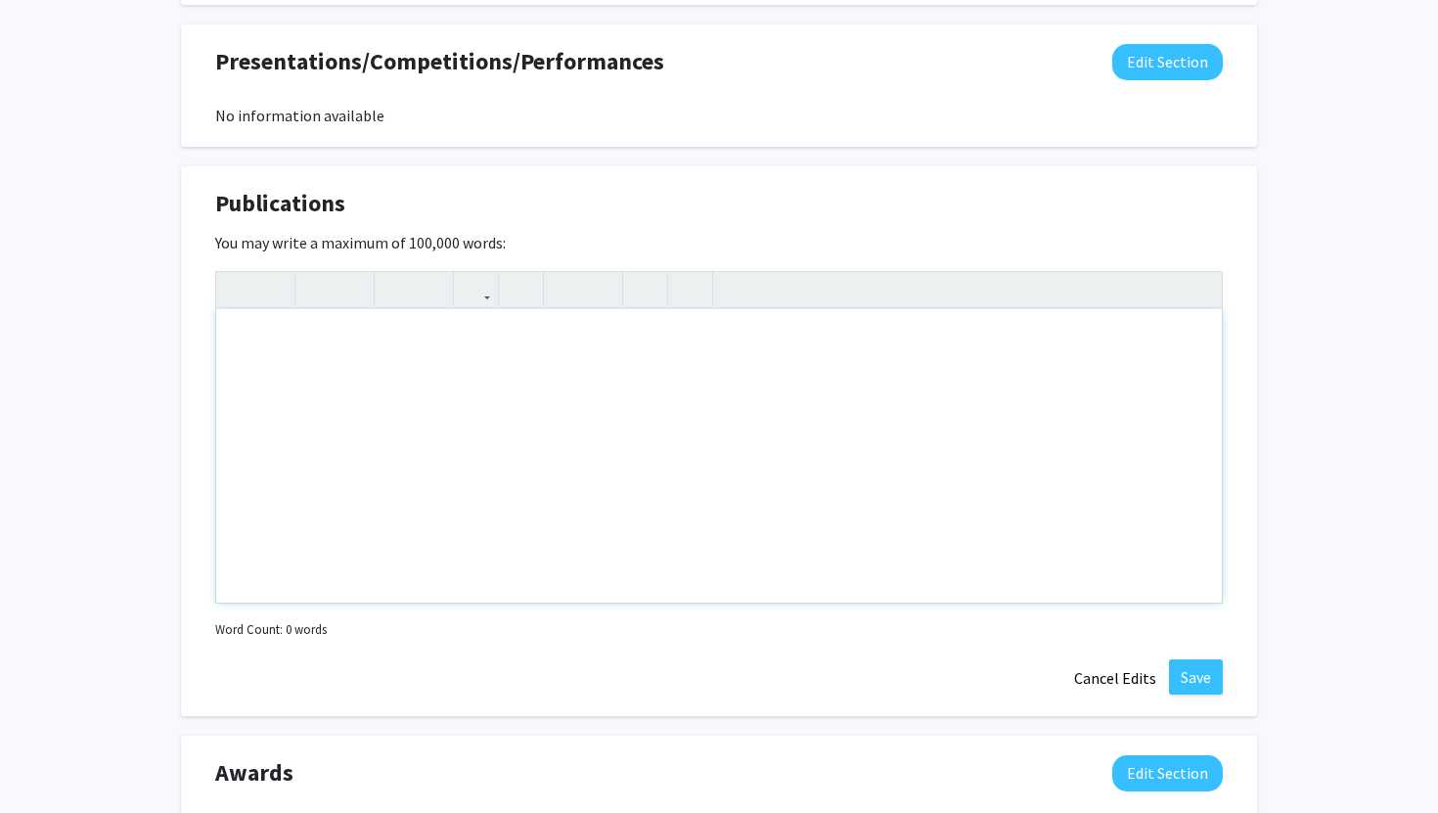
click at [715, 390] on div "Note to users with screen readers: Please deactivate our accessibility plugin f…" at bounding box center [719, 456] width 1006 height 294
paste div "Note to users with screen readers: Please deactivate our accessibility plugin f…"
type textarea "<p>[URL][DOMAIN_NAME]</p>"
click at [782, 345] on p "[URL][DOMAIN_NAME]" at bounding box center [719, 340] width 967 height 23
type textarea "<p>[URL][DOMAIN_NAME]</p><p>[URL][DOMAIN_NAME]</p><p>[URL][DOMAIN_NAME][PERSON_…"
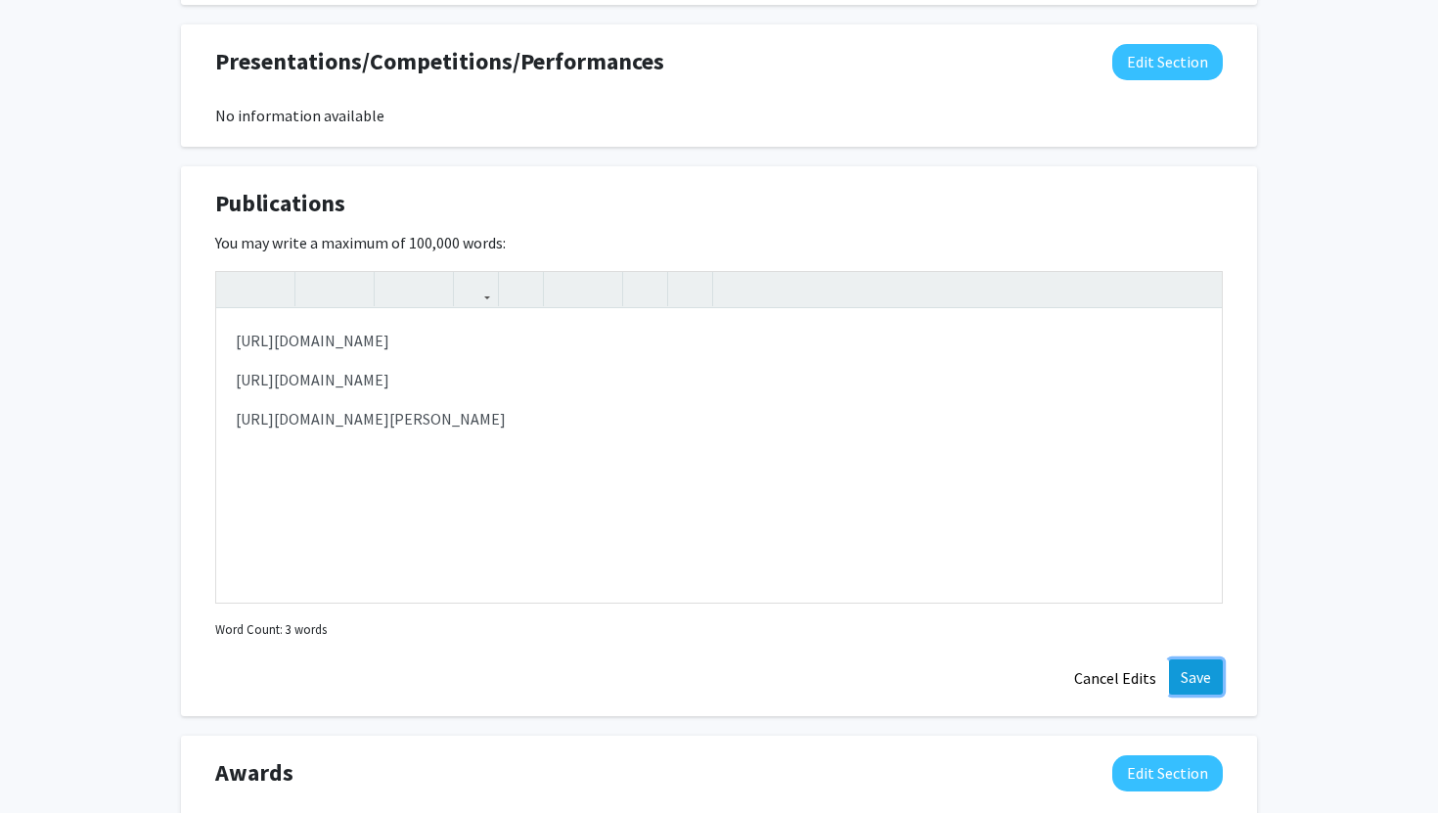
click at [1205, 673] on button "Save" at bounding box center [1196, 677] width 54 height 35
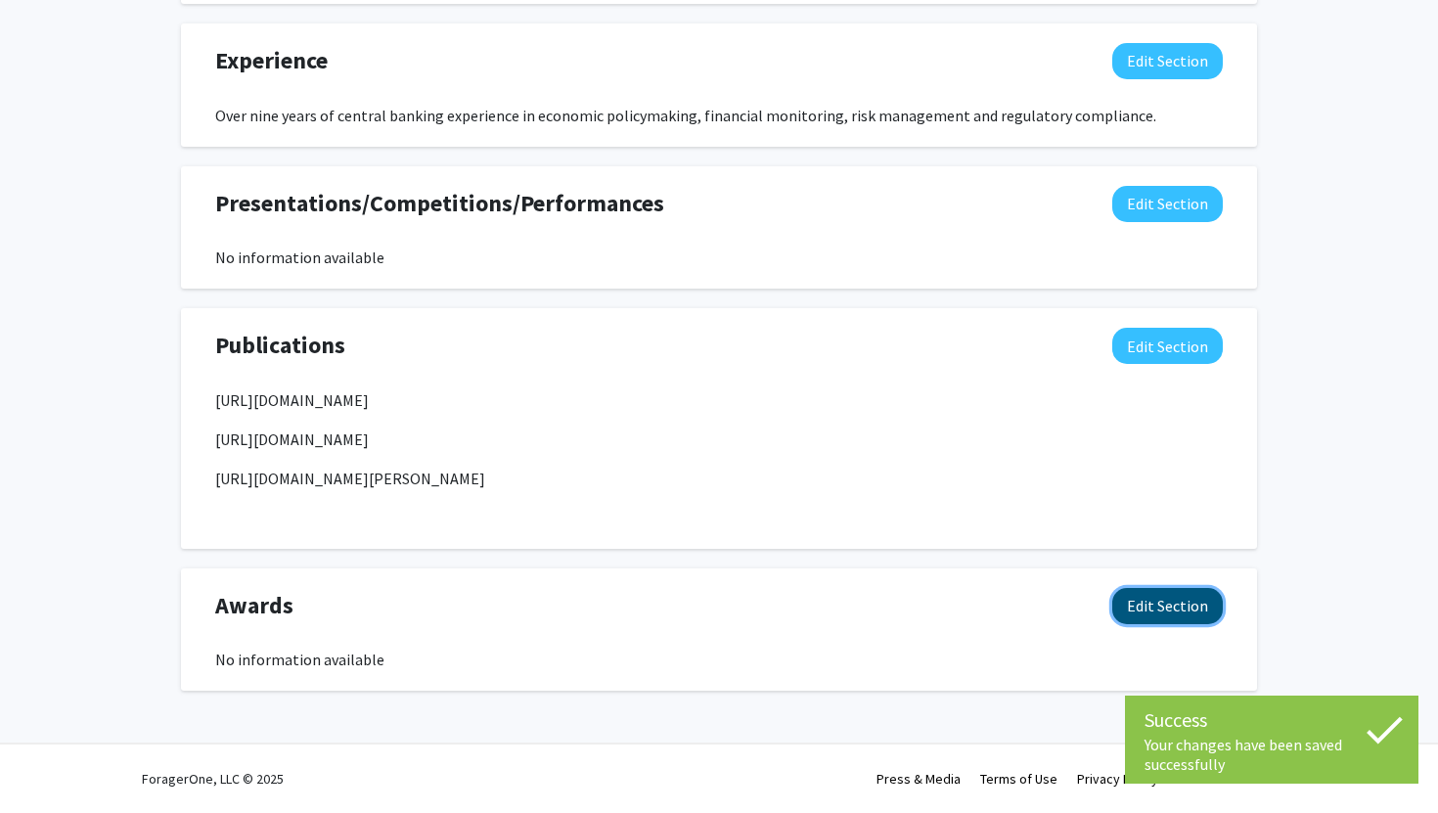
click at [1167, 615] on button "Edit Section" at bounding box center [1168, 606] width 111 height 36
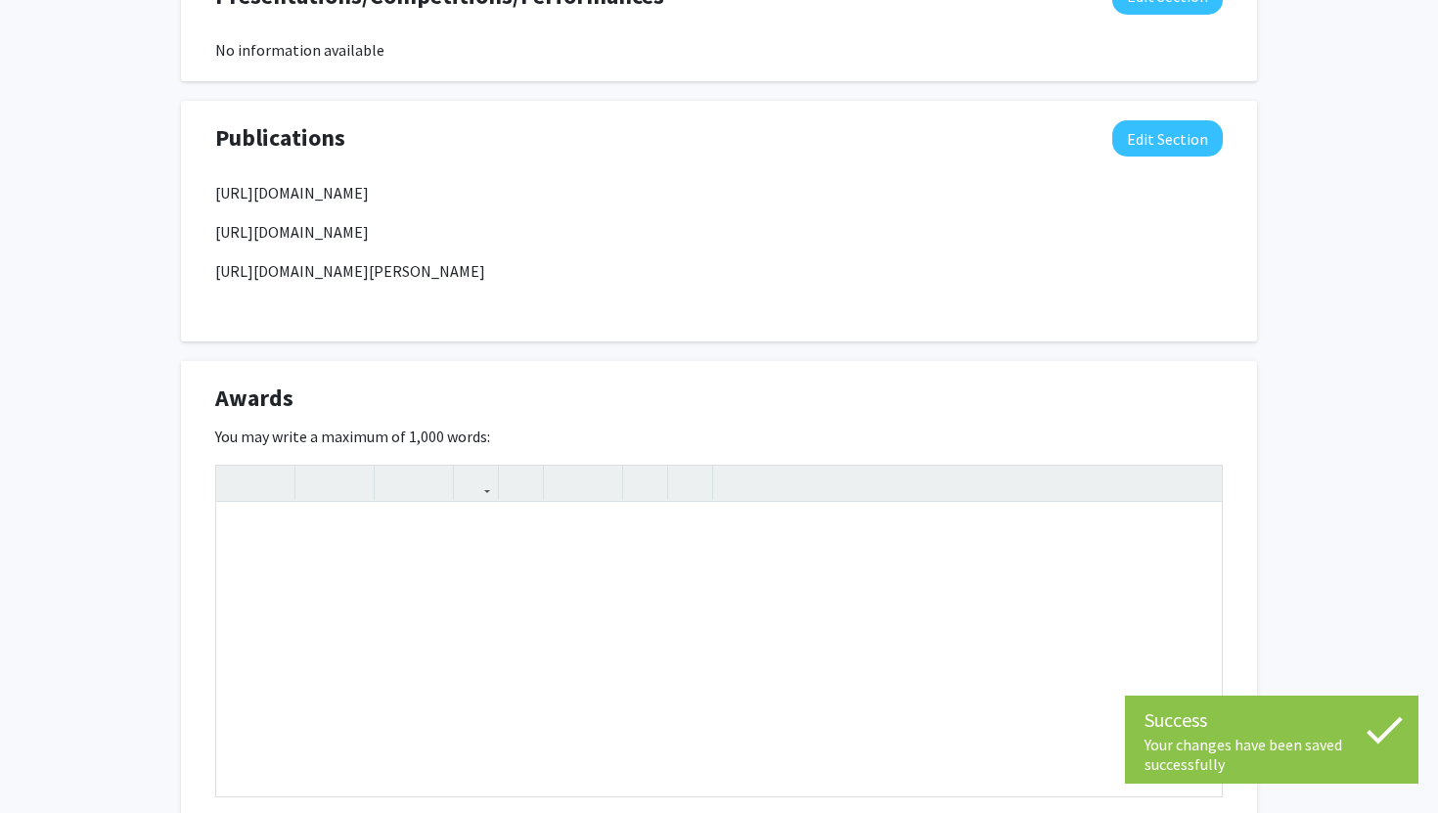
scroll to position [1397, 0]
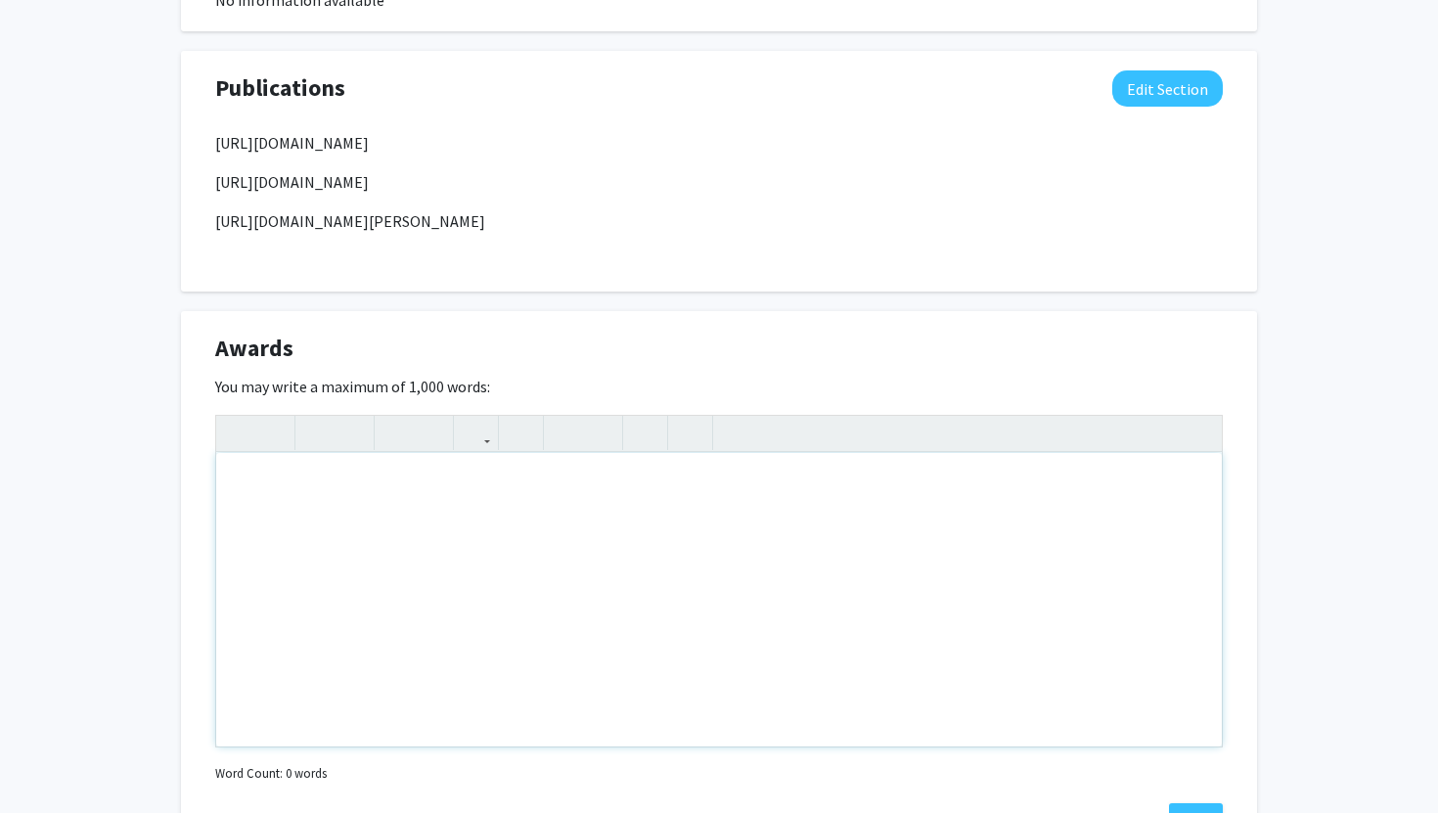
click at [638, 509] on div "Note to users with screen readers: Please deactivate our accessibility plugin f…" at bounding box center [719, 600] width 1006 height 294
click at [236, 492] on div "Global Top Scorer of ACA Exam (ICAEW)" at bounding box center [719, 600] width 1006 height 294
click at [525, 480] on div "- Global Top Scorer of ACA Exam (ICAEW)" at bounding box center [719, 600] width 1006 height 294
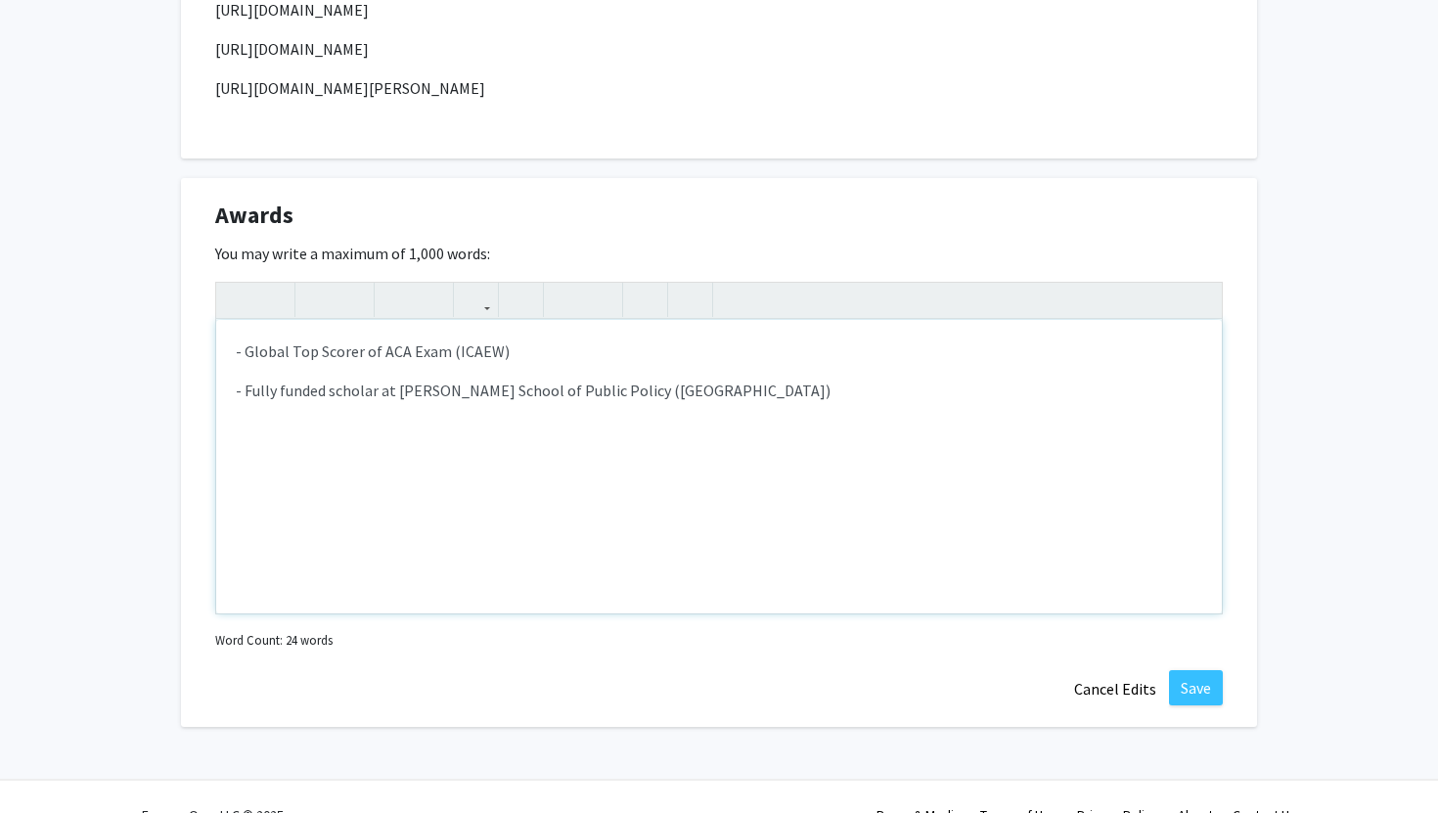
scroll to position [1567, 0]
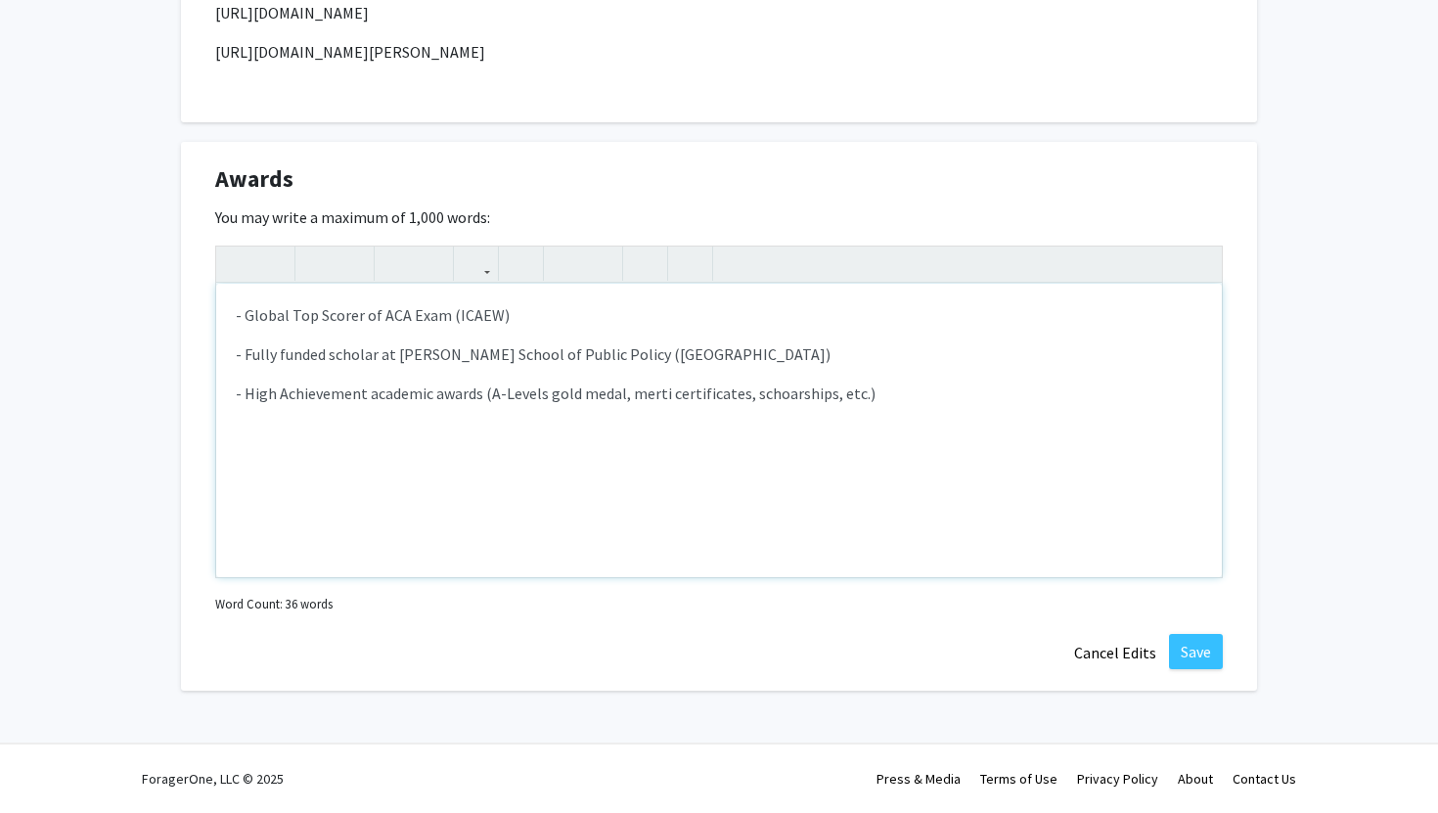
click at [780, 391] on p "- High Achievement academic awards (A-Levels gold medal, merti certificates, sc…" at bounding box center [719, 393] width 967 height 23
click at [650, 396] on p "- High Achievement academic awards (A-Levels gold medal, merti certificates, sc…" at bounding box center [719, 393] width 967 height 23
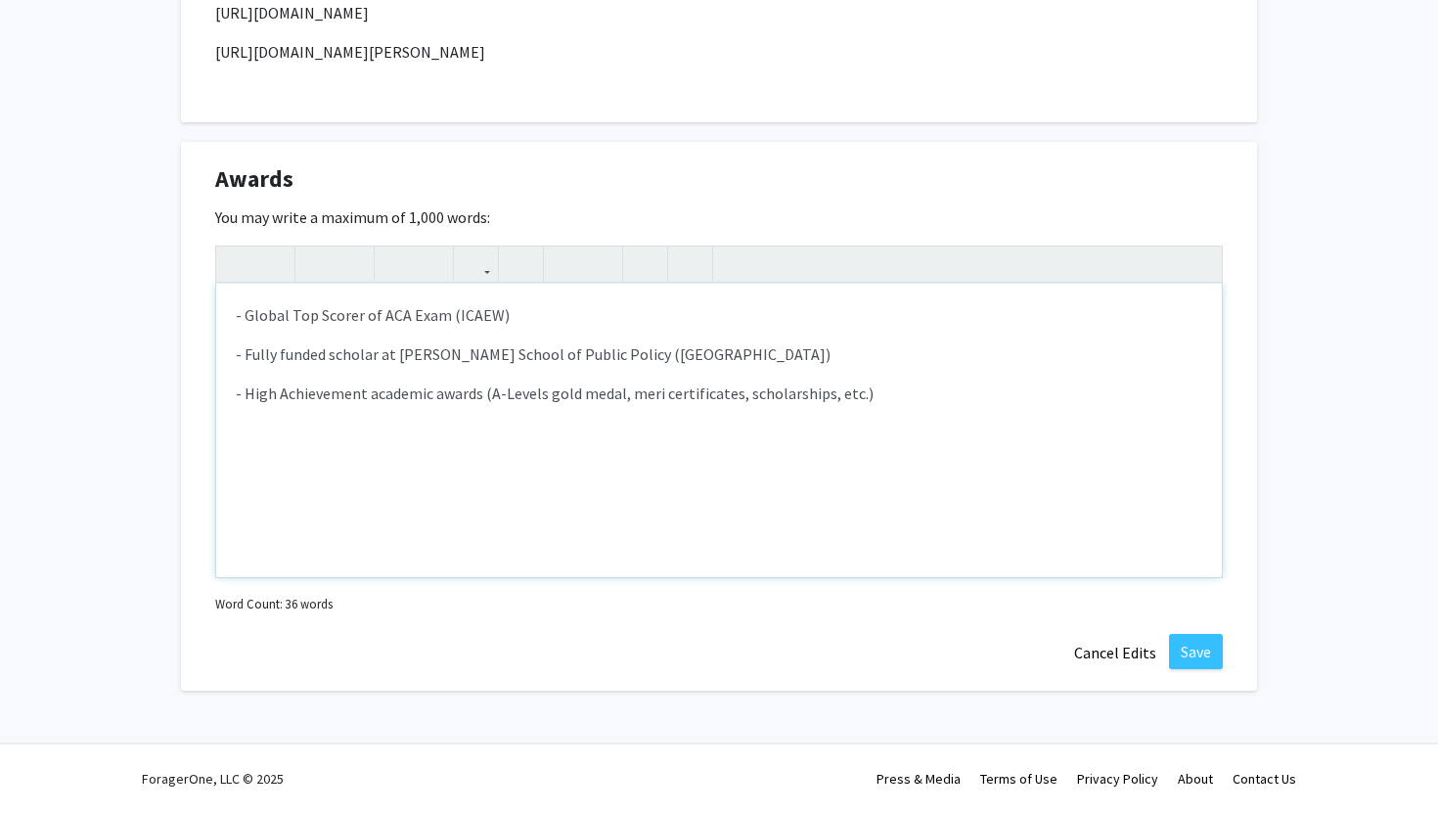
type textarea "<p>&nbsp;- Global Top Scorer of ACA Exam (ICAEW)</p><p>- Fully funded scholar a…"
click at [1196, 648] on button "Save" at bounding box center [1196, 651] width 54 height 35
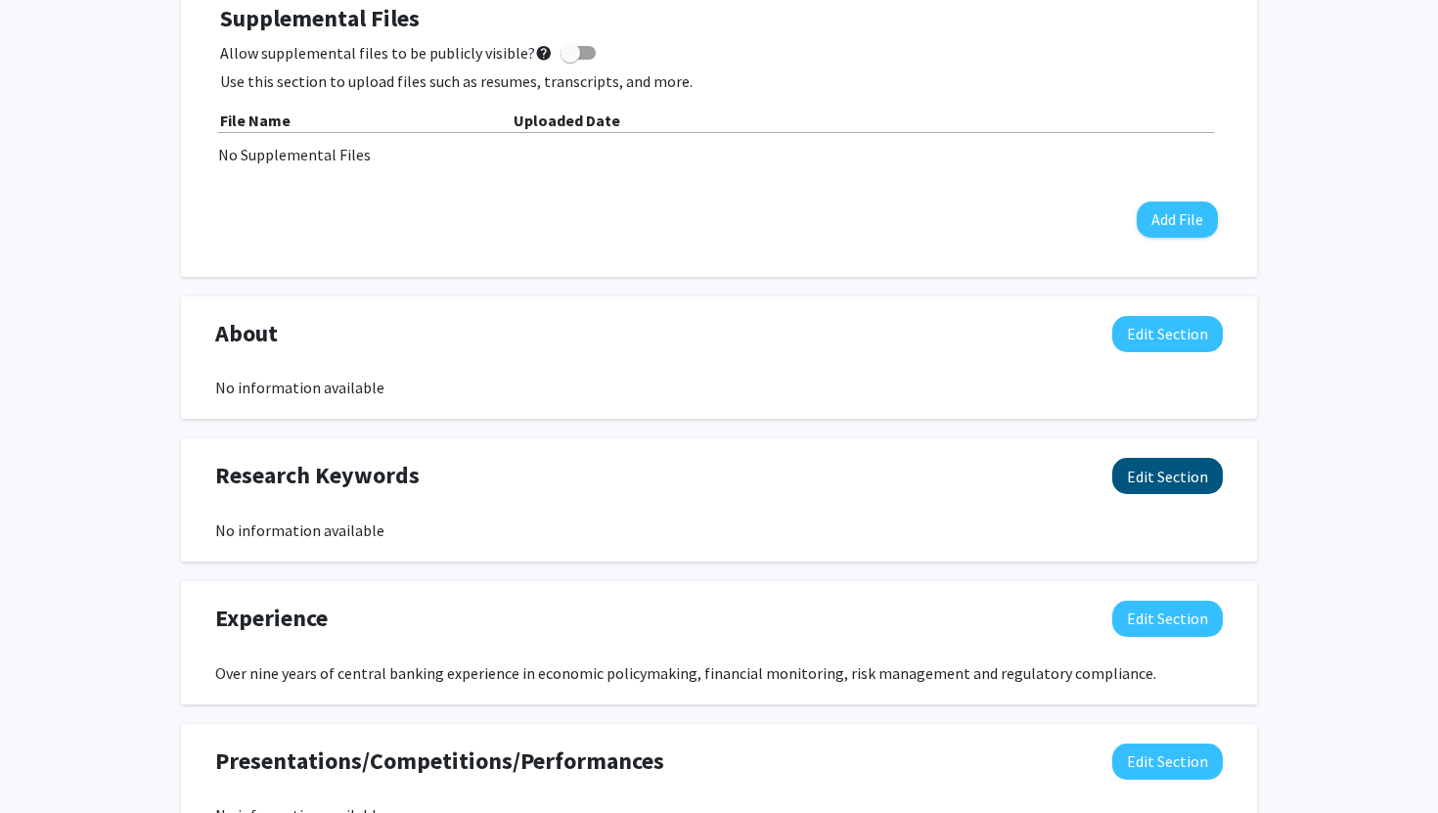
scroll to position [560, 0]
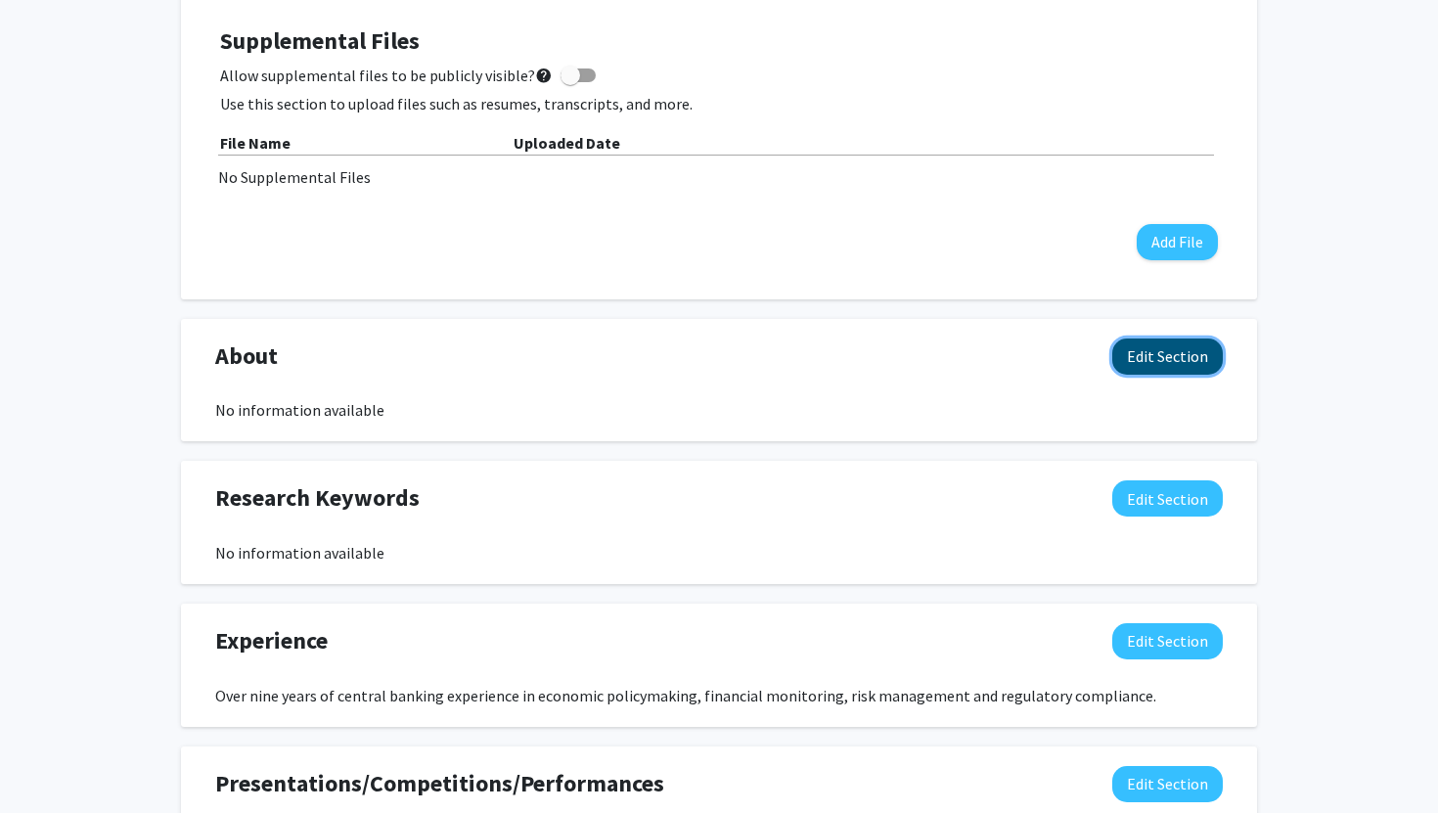
click at [1179, 355] on button "Edit Section" at bounding box center [1168, 357] width 111 height 36
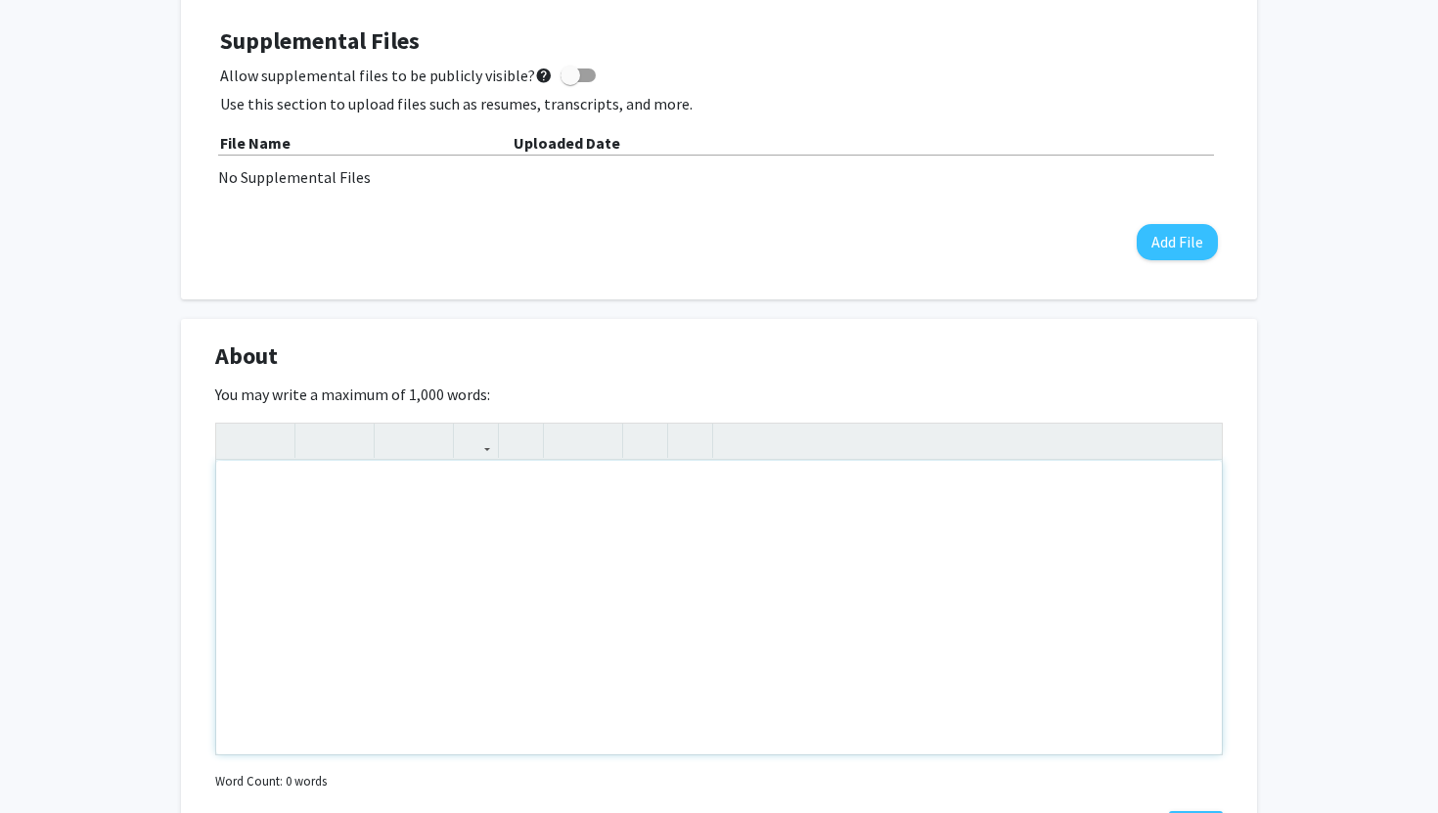
click at [812, 514] on div "Note to users with screen readers: Please deactivate our accessibility plugin f…" at bounding box center [719, 608] width 1006 height 294
click at [677, 495] on div "An economic policy maker at the [GEOGRAPHIC_DATA] currently pursing speacisalti…" at bounding box center [719, 608] width 1006 height 294
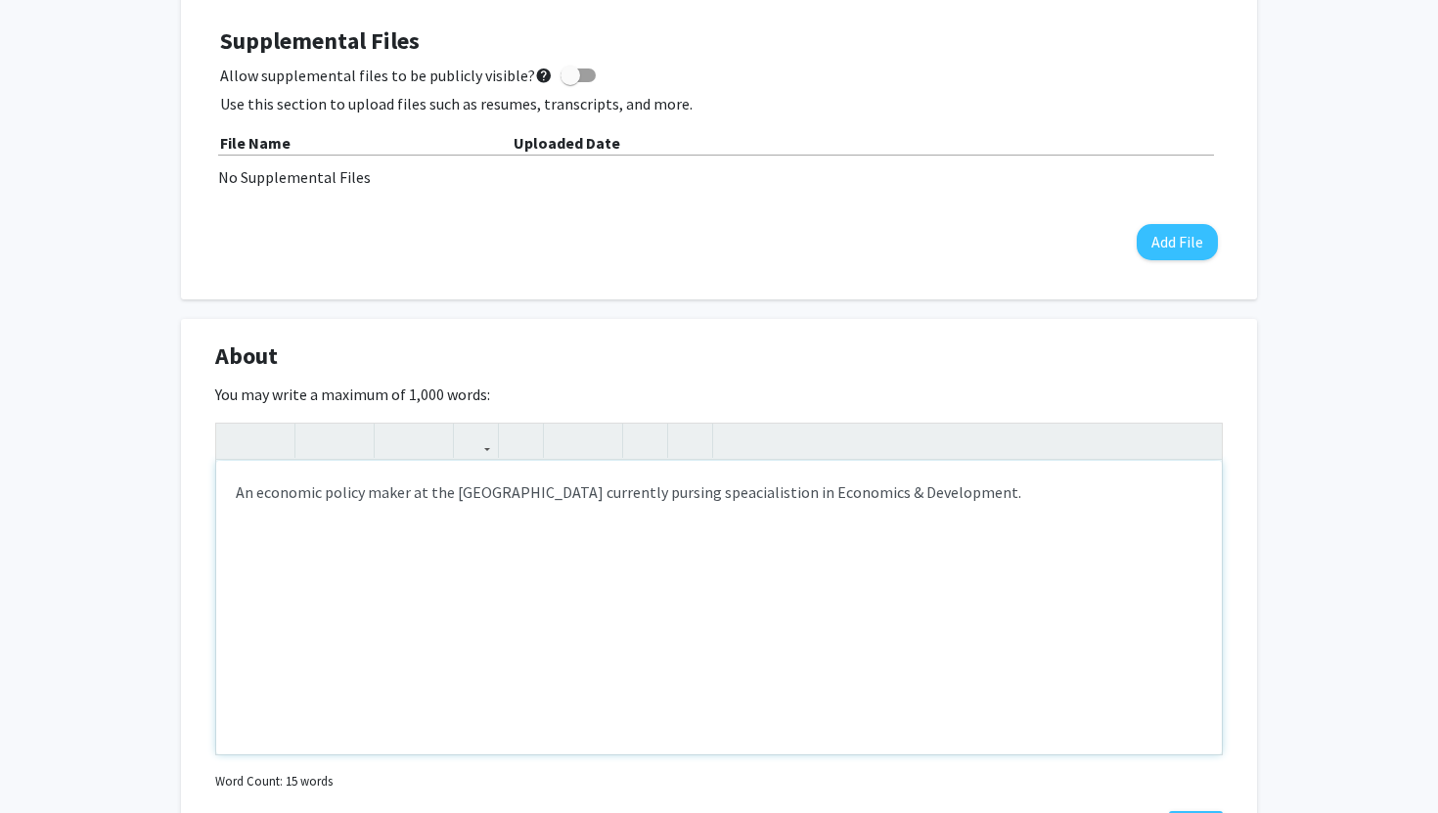
click at [685, 493] on div "An economic policy maker at the [GEOGRAPHIC_DATA] currently pursing speacialist…" at bounding box center [719, 608] width 1006 height 294
click at [973, 483] on div "An economic policy maker at the [GEOGRAPHIC_DATA] currently pursing speacialist…" at bounding box center [719, 608] width 1006 height 294
type textarea "An economic policy maker at the central bank currently pursing speacialistion i…"
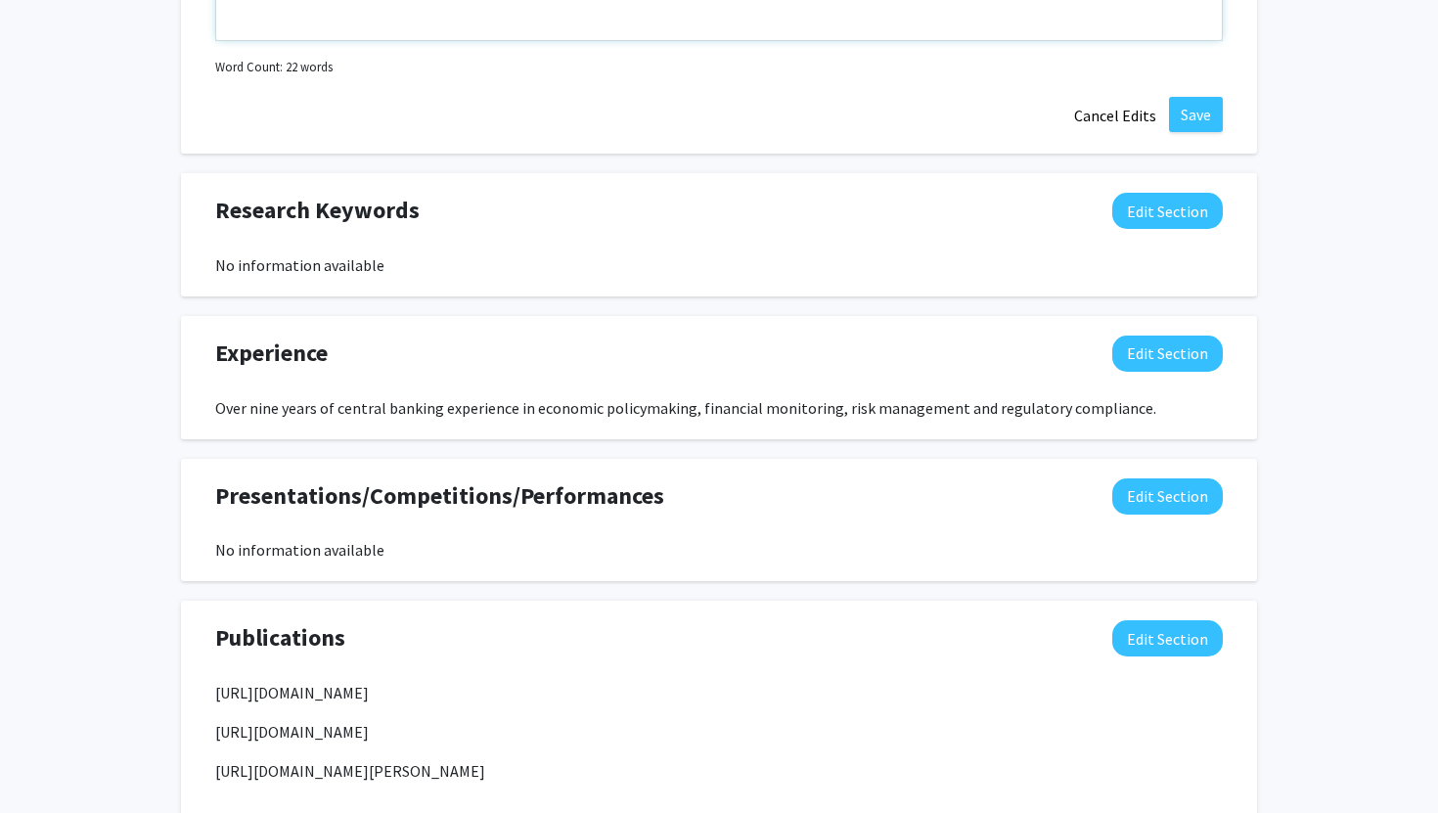
scroll to position [1277, 0]
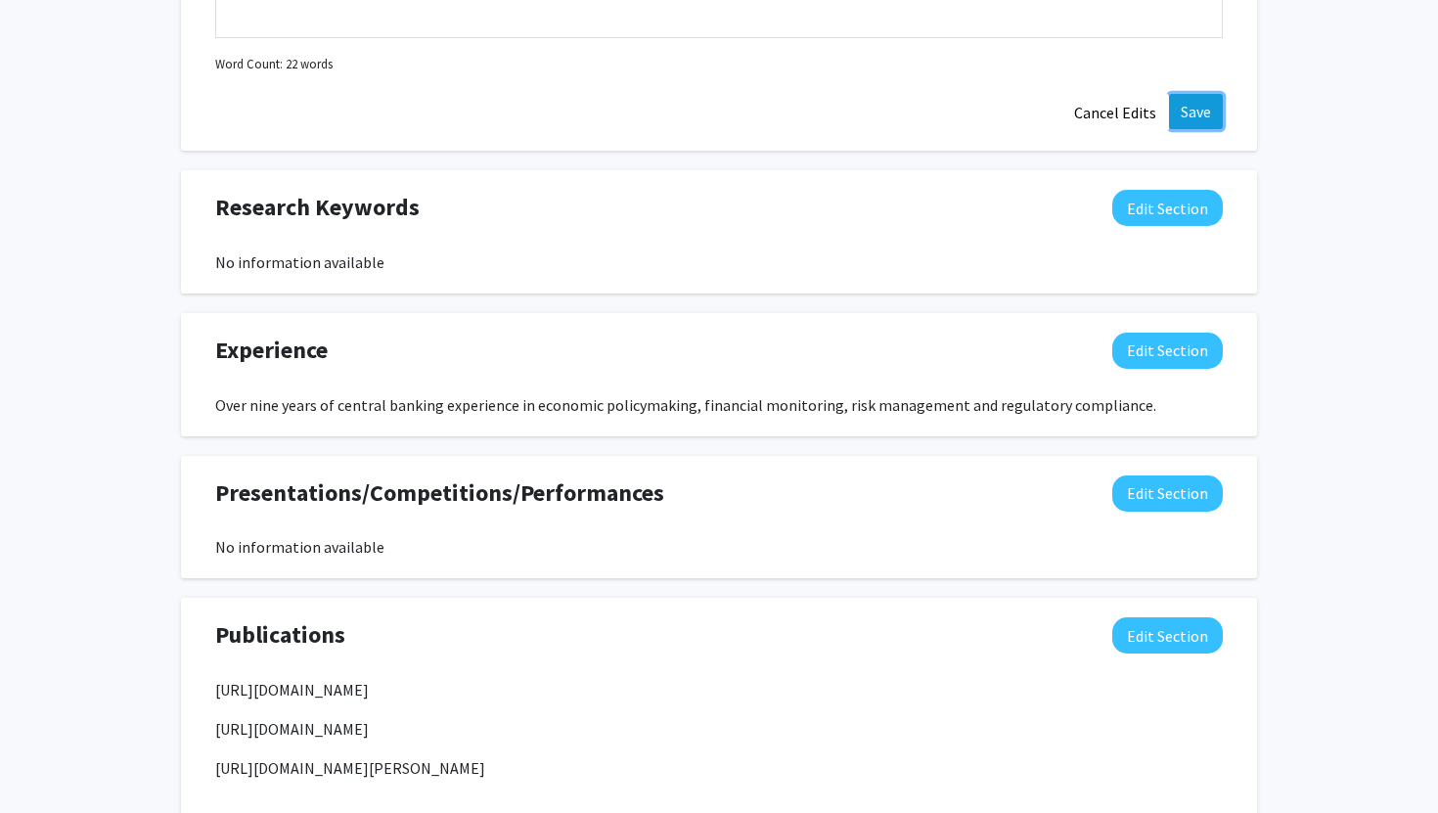
click at [1198, 109] on button "Save" at bounding box center [1196, 111] width 54 height 35
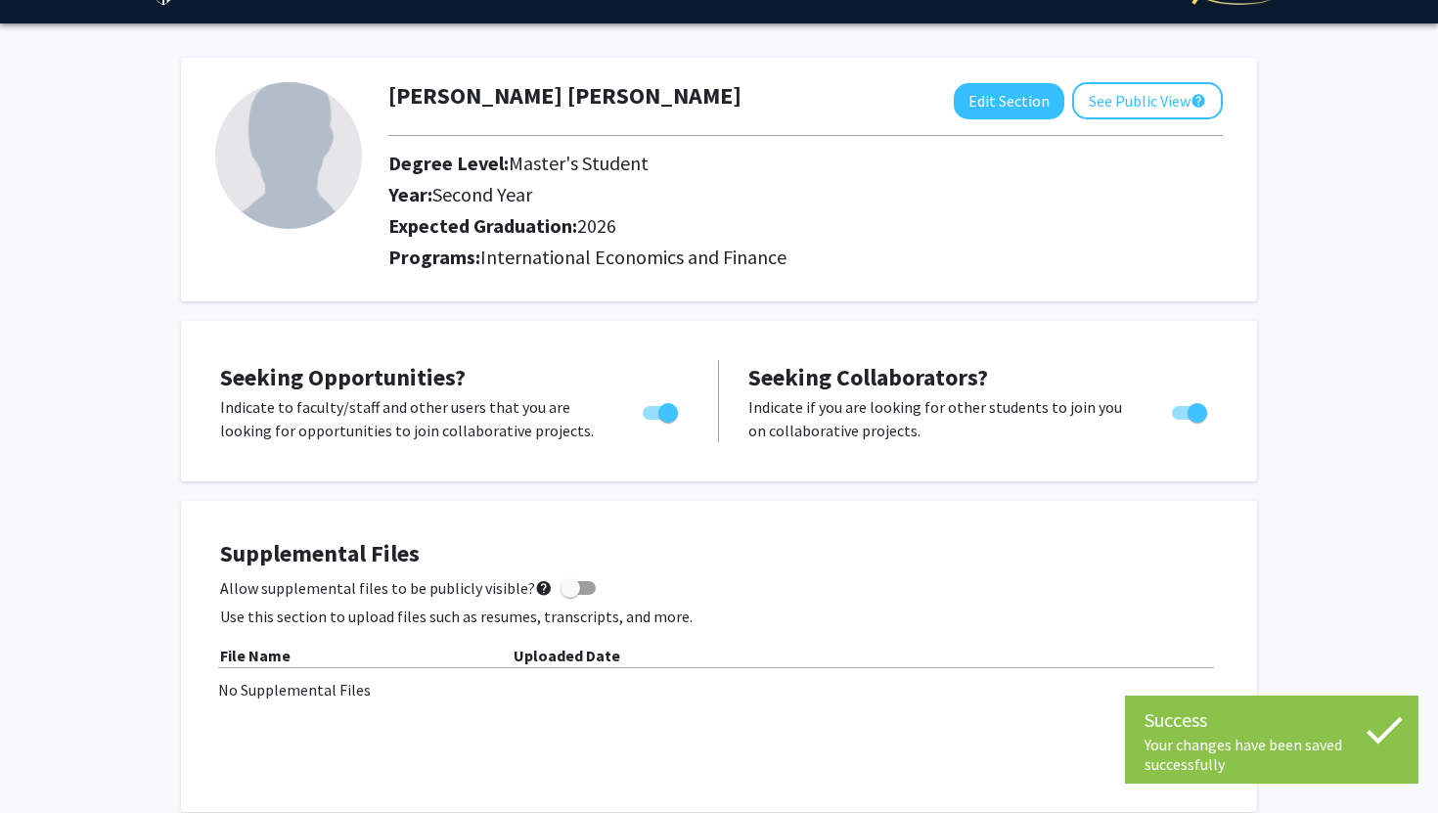
scroll to position [0, 0]
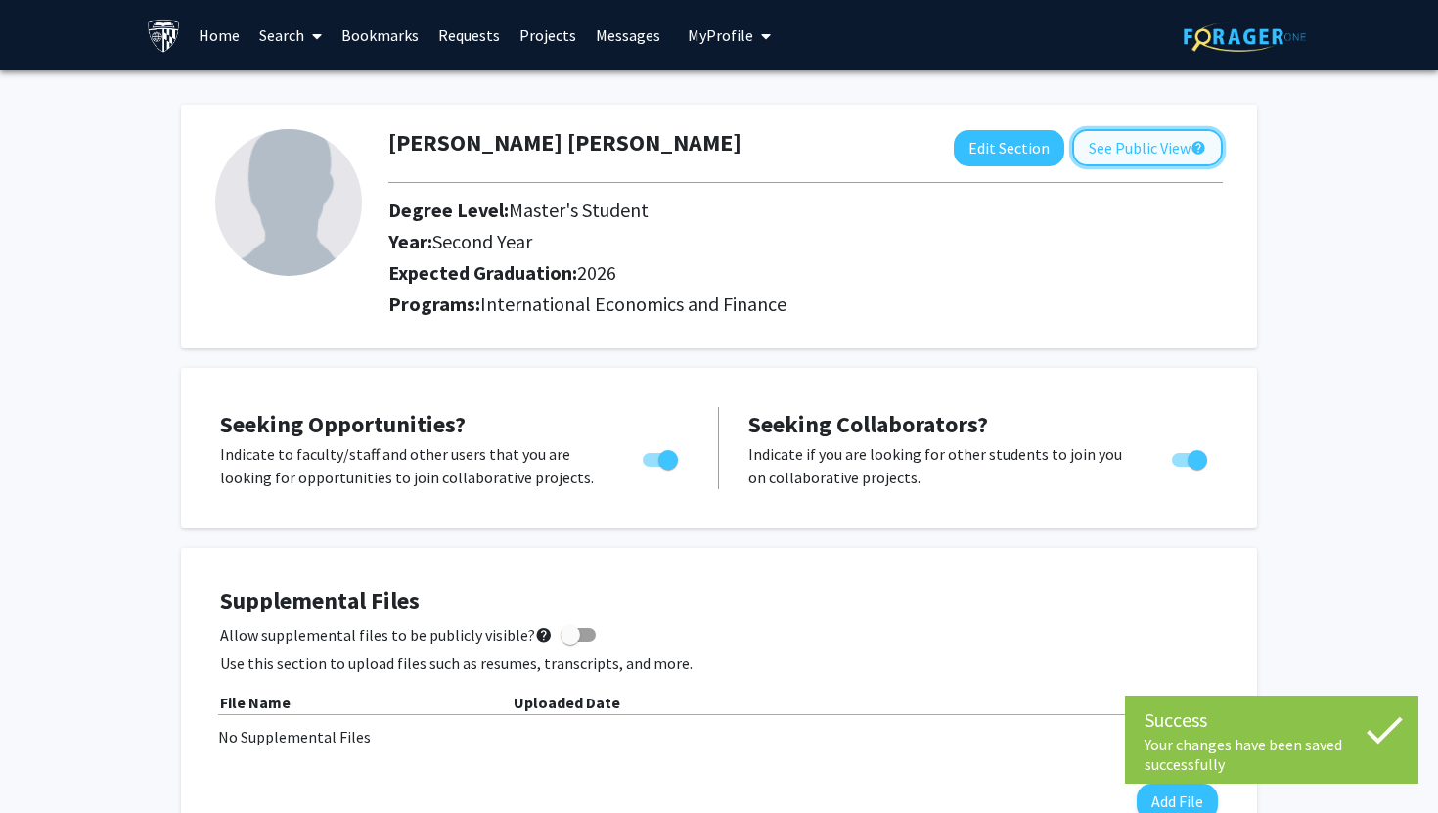
click at [1114, 156] on button "See Public View help" at bounding box center [1147, 147] width 151 height 37
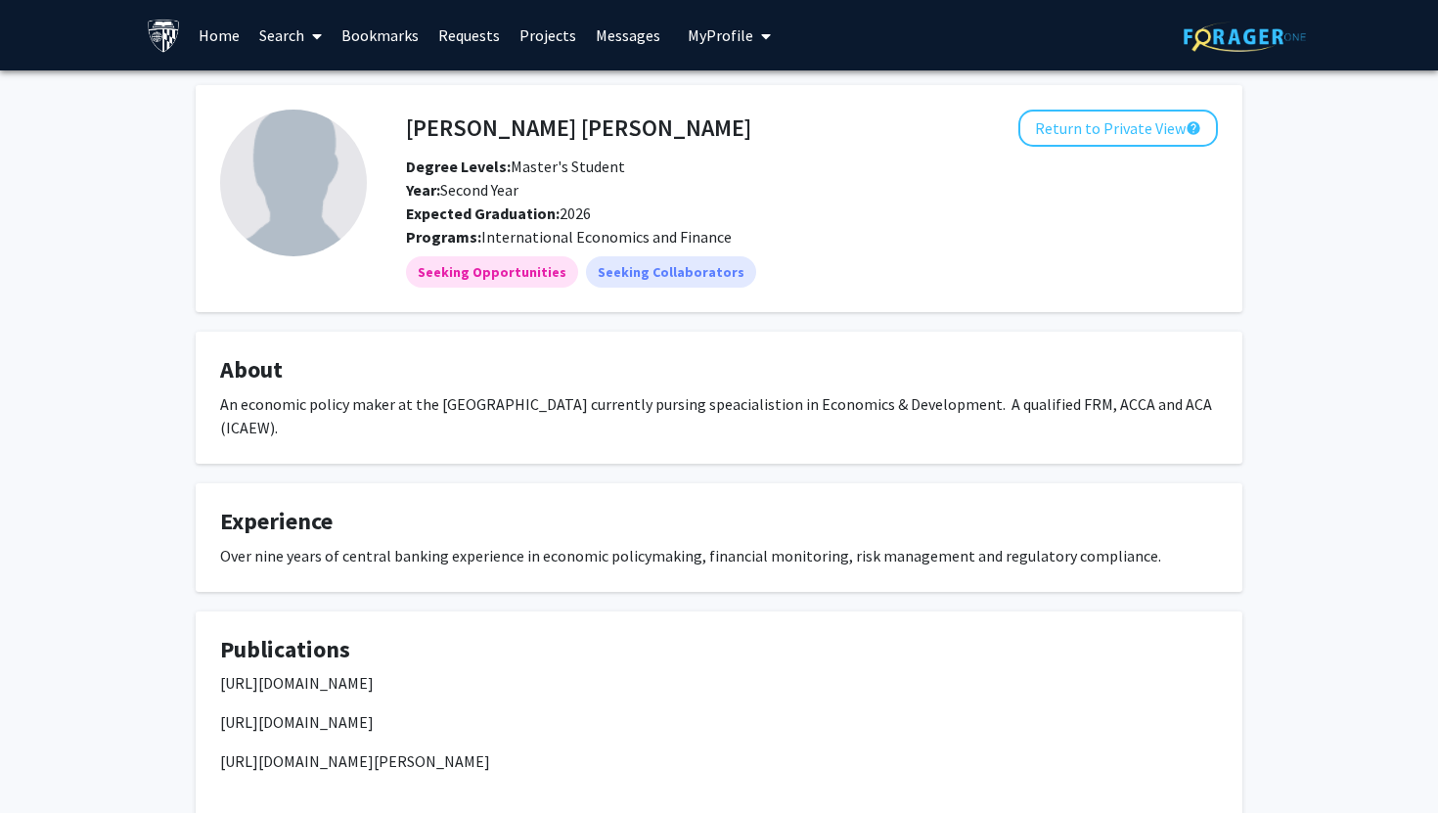
click at [200, 40] on link "Home" at bounding box center [219, 35] width 61 height 68
